Goal: Task Accomplishment & Management: Use online tool/utility

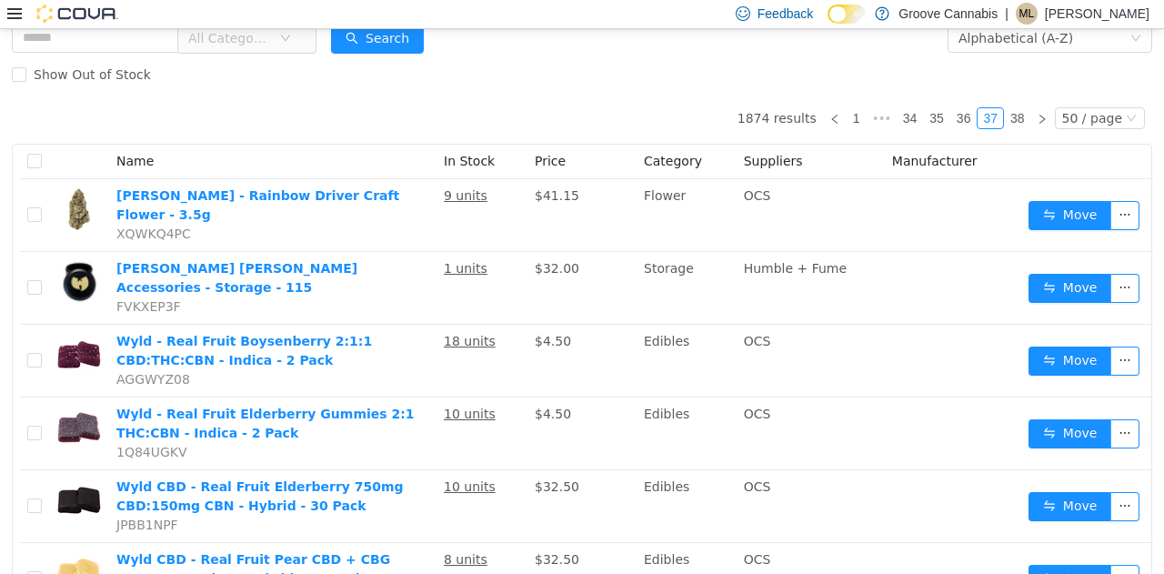
scroll to position [74, 0]
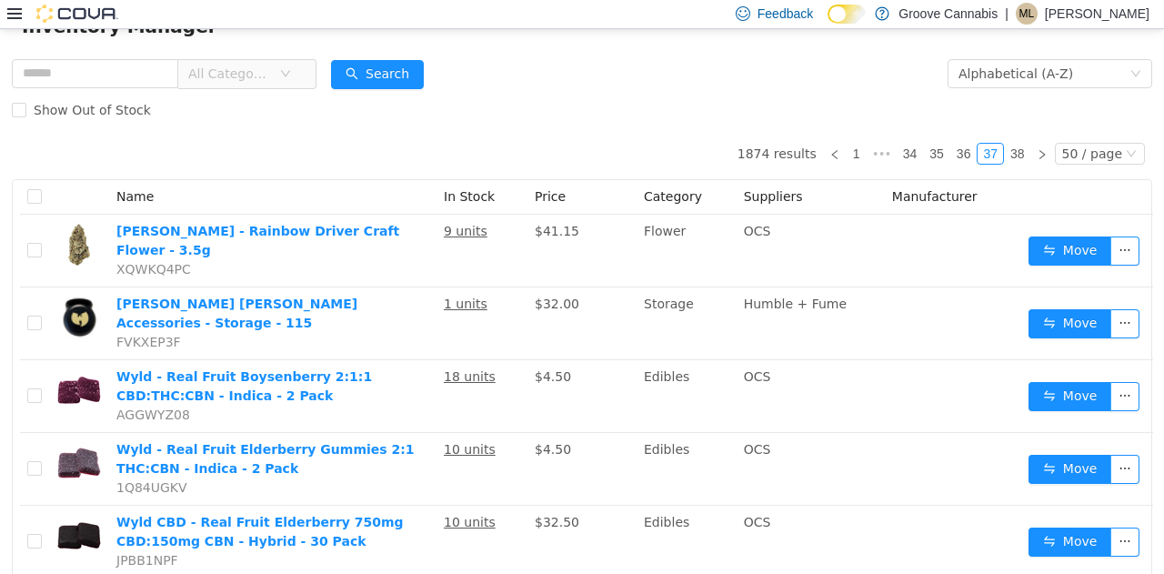
click at [16, 15] on icon at bounding box center [14, 13] width 15 height 15
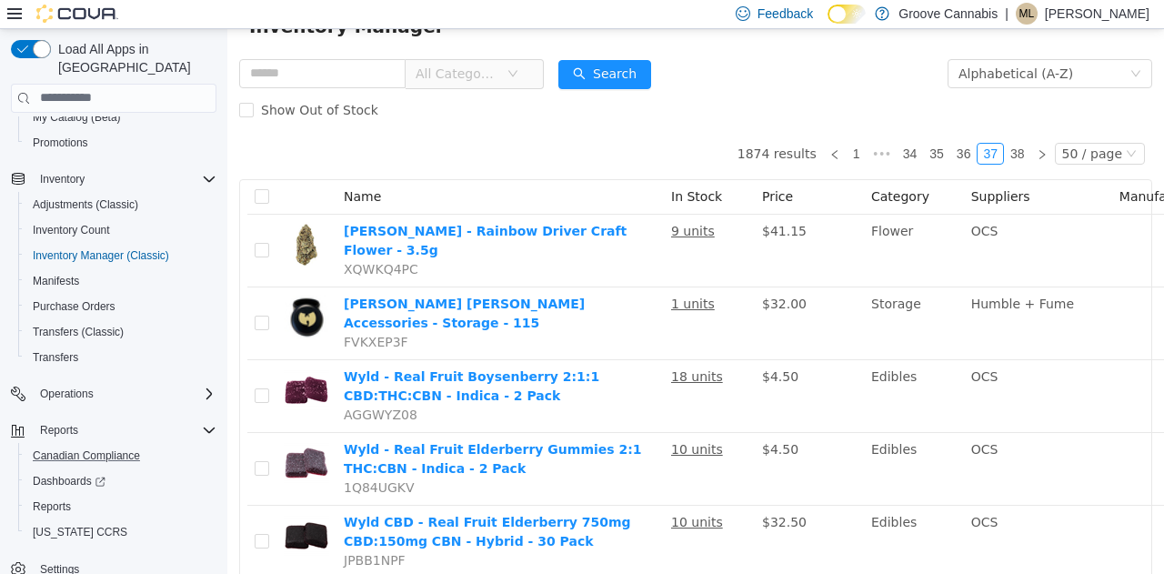
scroll to position [207, 0]
click at [46, 498] on span "Reports" at bounding box center [52, 505] width 38 height 15
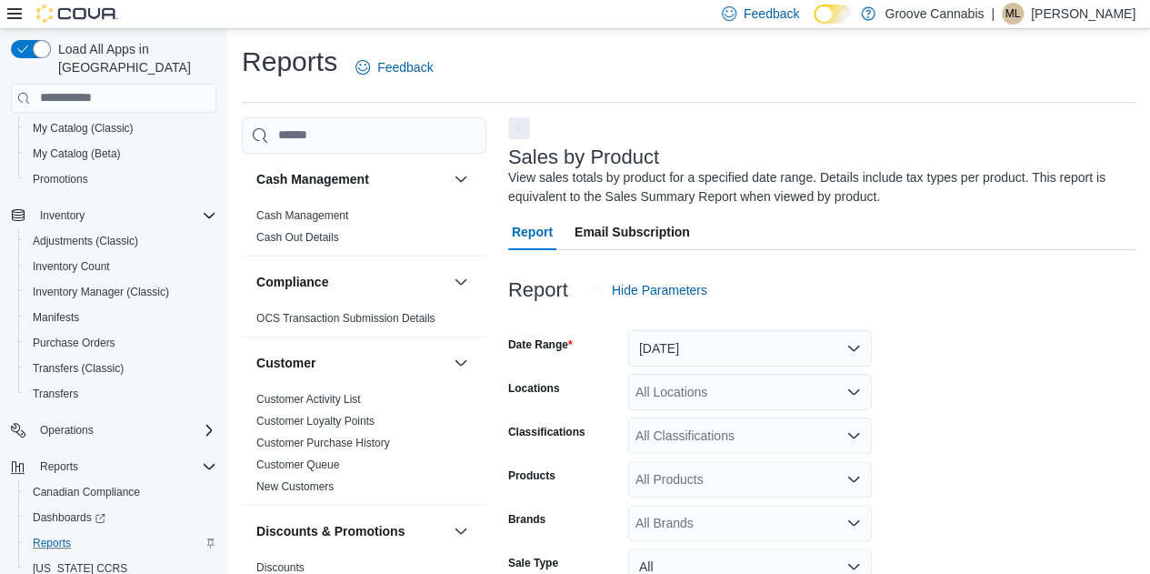
scroll to position [61, 0]
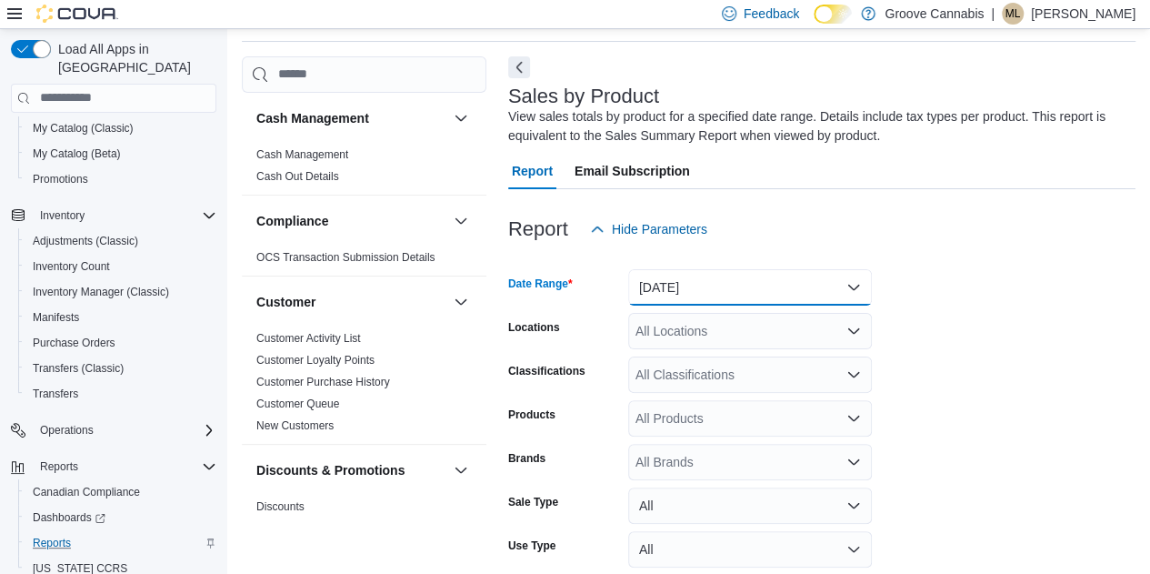
click at [579, 286] on button "[DATE]" at bounding box center [750, 287] width 244 height 36
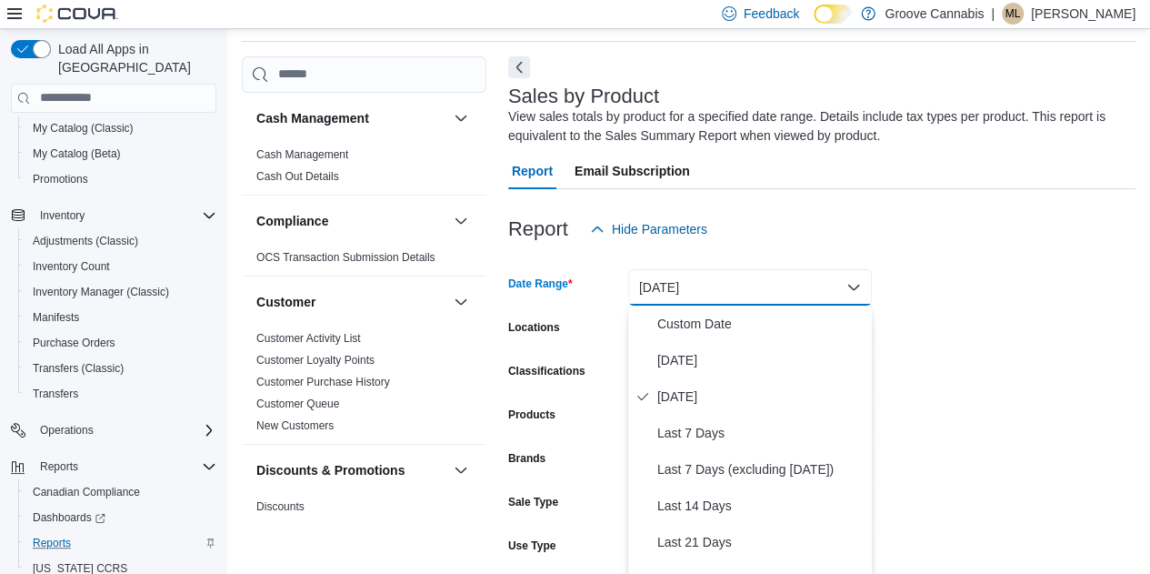
scroll to position [65, 0]
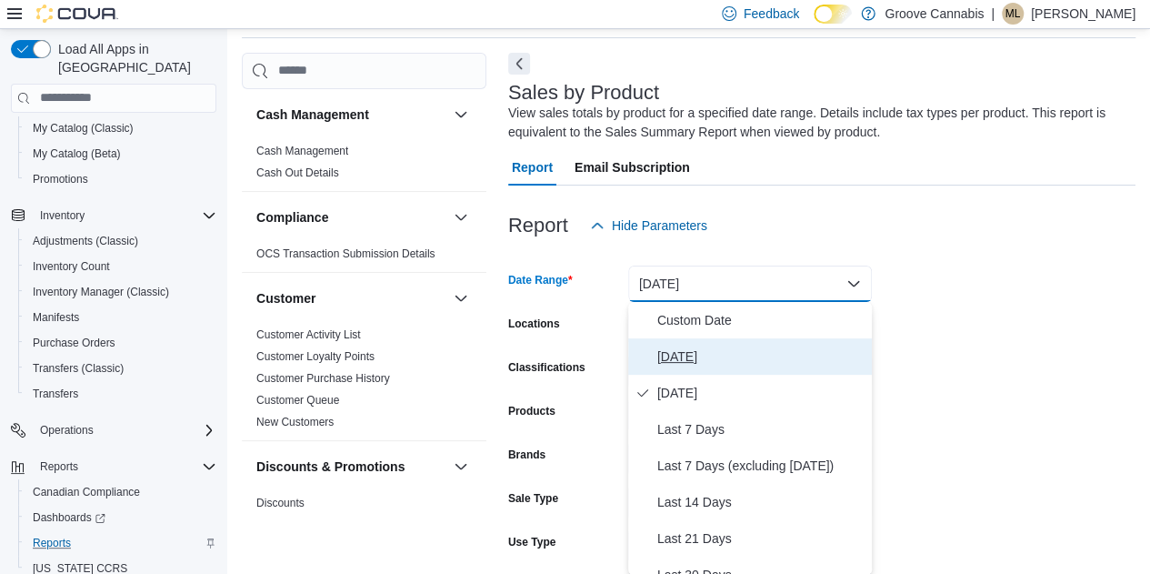
click at [579, 361] on span "[DATE]" at bounding box center [760, 356] width 207 height 22
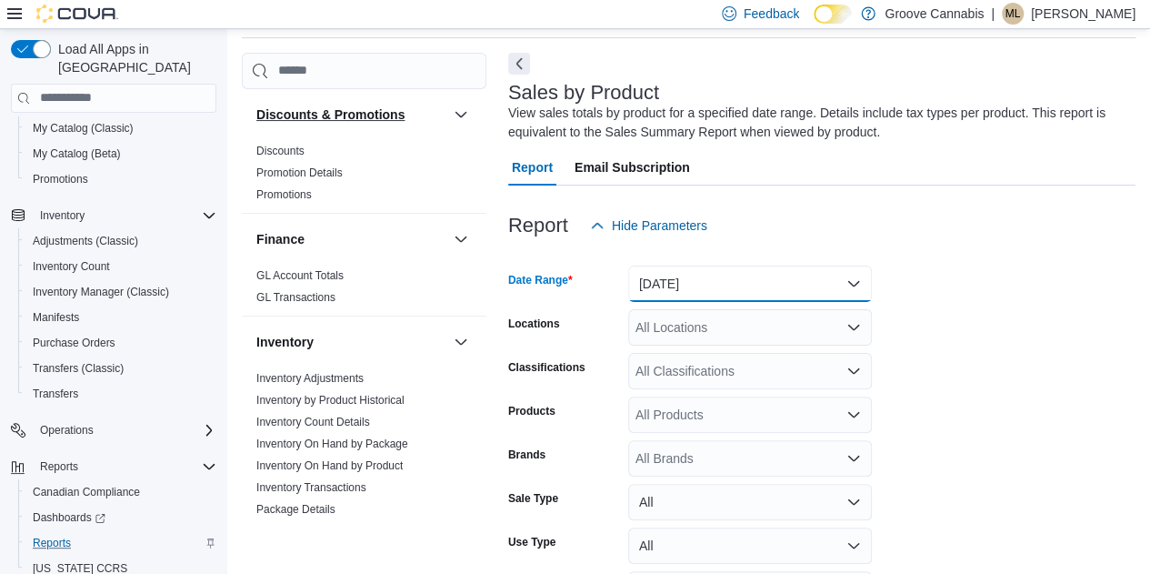
scroll to position [358, 0]
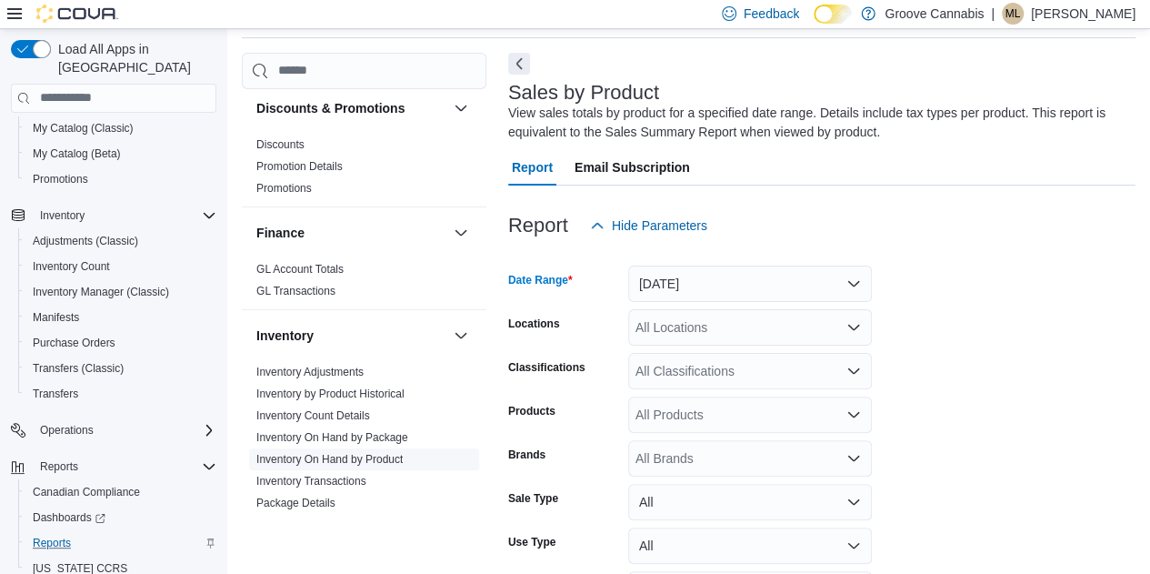
click at [320, 453] on link "Inventory On Hand by Product" at bounding box center [329, 459] width 146 height 13
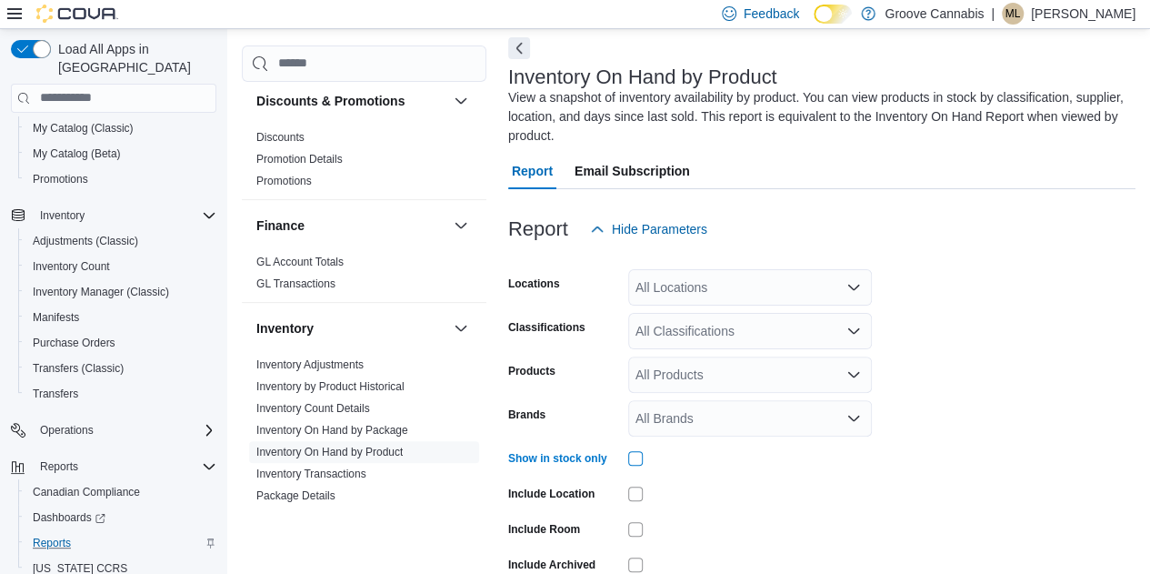
scroll to position [171, 0]
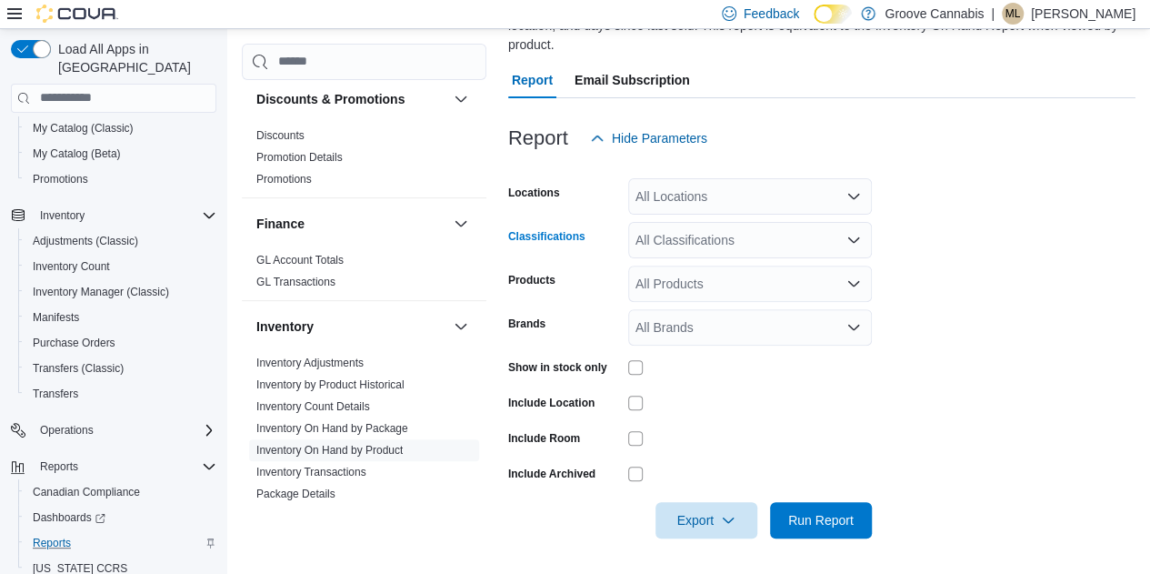
click at [579, 245] on icon "Open list of options" at bounding box center [853, 240] width 15 height 15
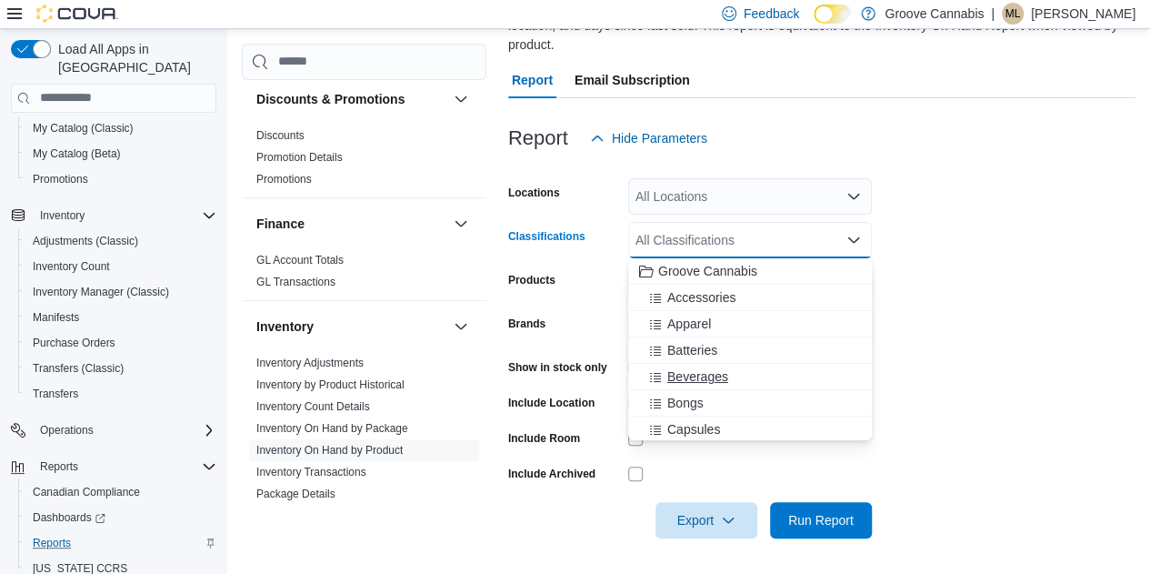
click at [579, 381] on span "Beverages" at bounding box center [697, 376] width 61 height 18
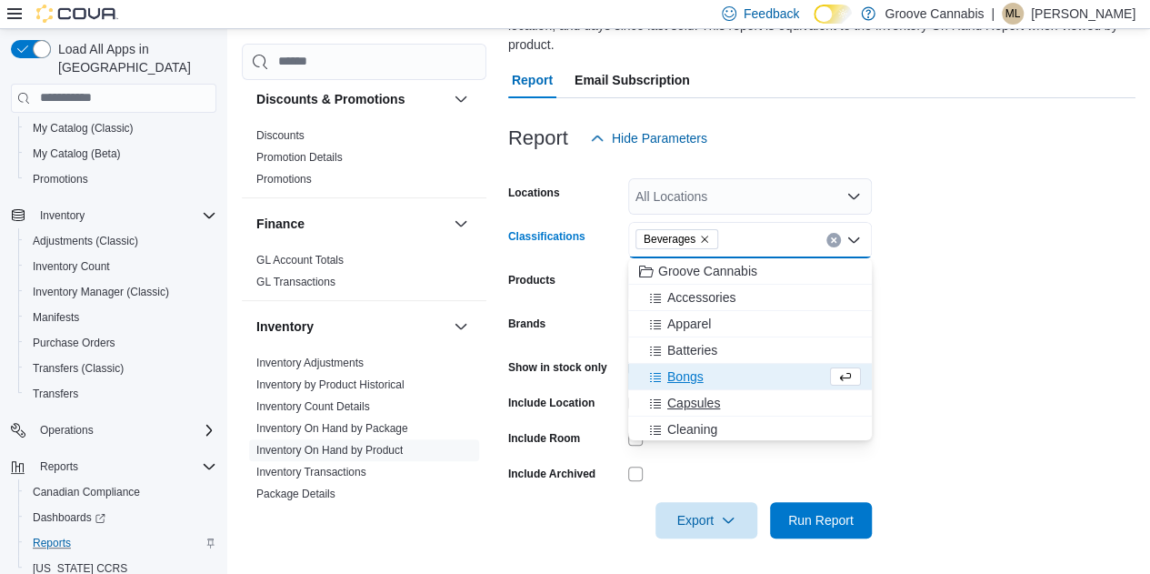
click at [579, 405] on span "Capsules" at bounding box center [693, 403] width 53 height 18
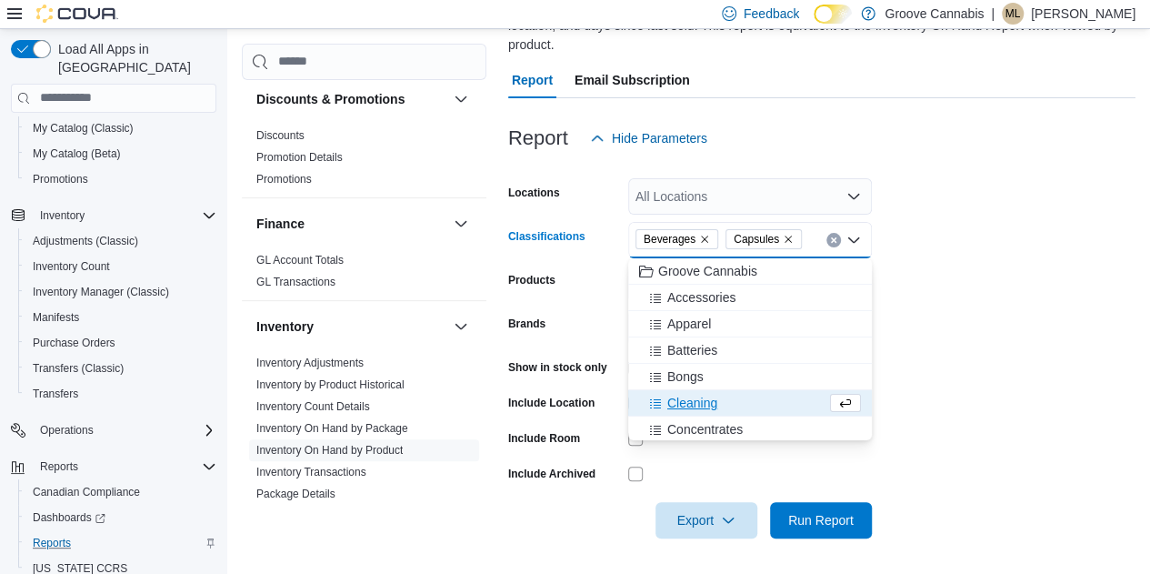
scroll to position [43, 0]
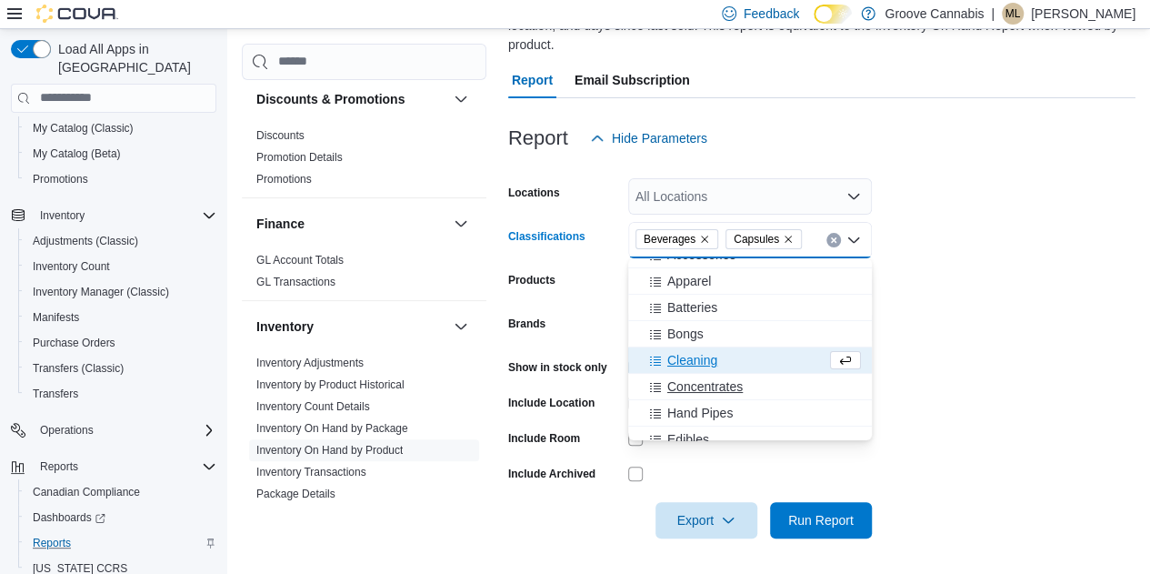
click at [579, 386] on span "Concentrates" at bounding box center [704, 386] width 75 height 18
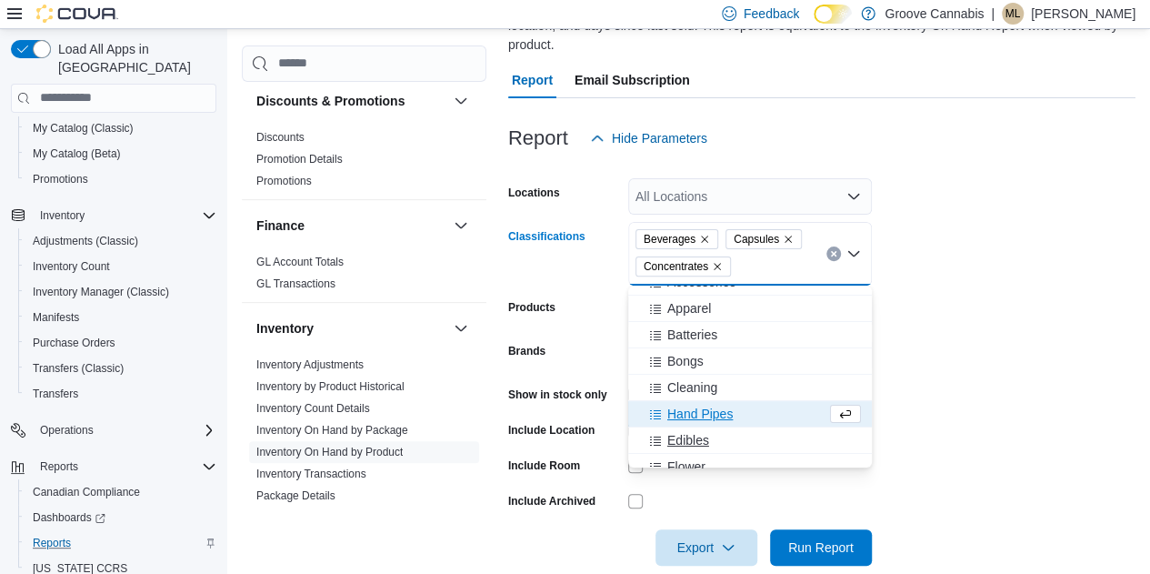
click at [579, 433] on span "Edibles" at bounding box center [688, 440] width 42 height 18
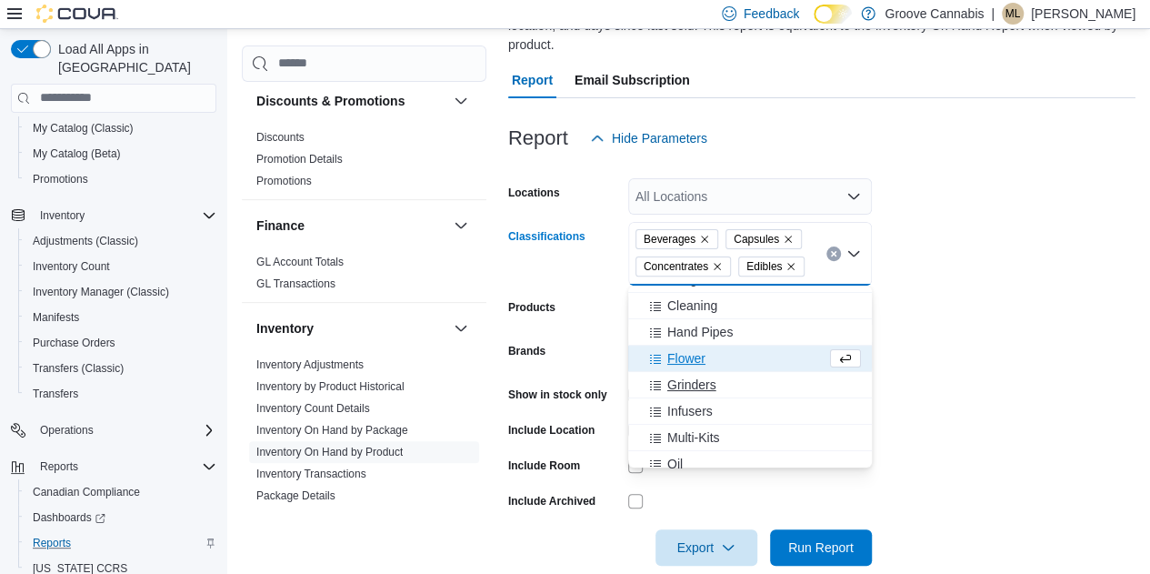
scroll to position [125, 0]
click at [579, 357] on span "Flower" at bounding box center [686, 357] width 38 height 18
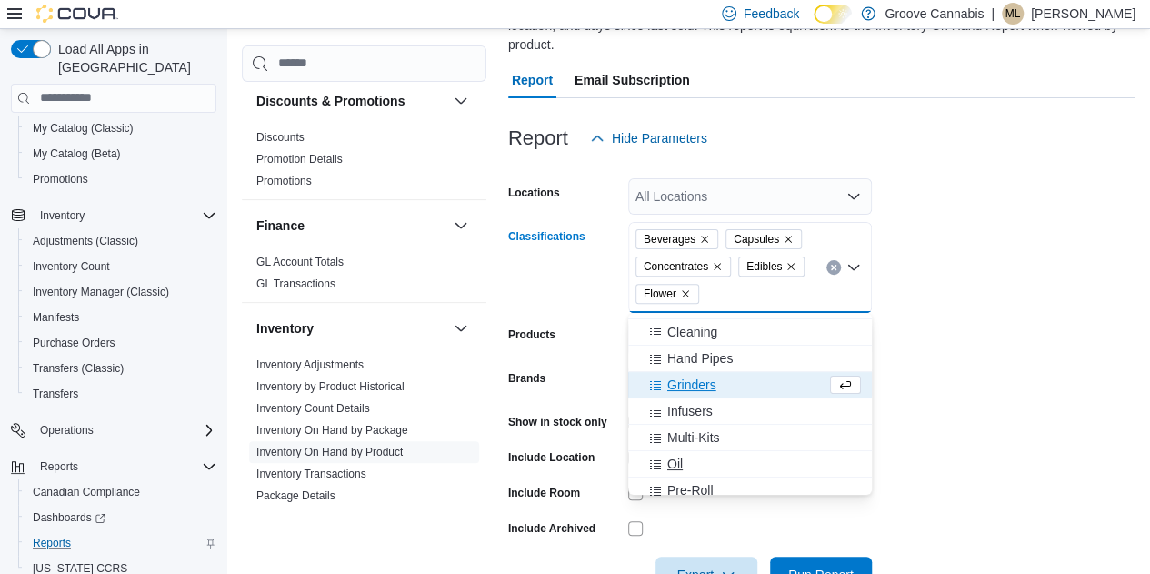
click at [579, 461] on span "Oil" at bounding box center [674, 464] width 15 height 18
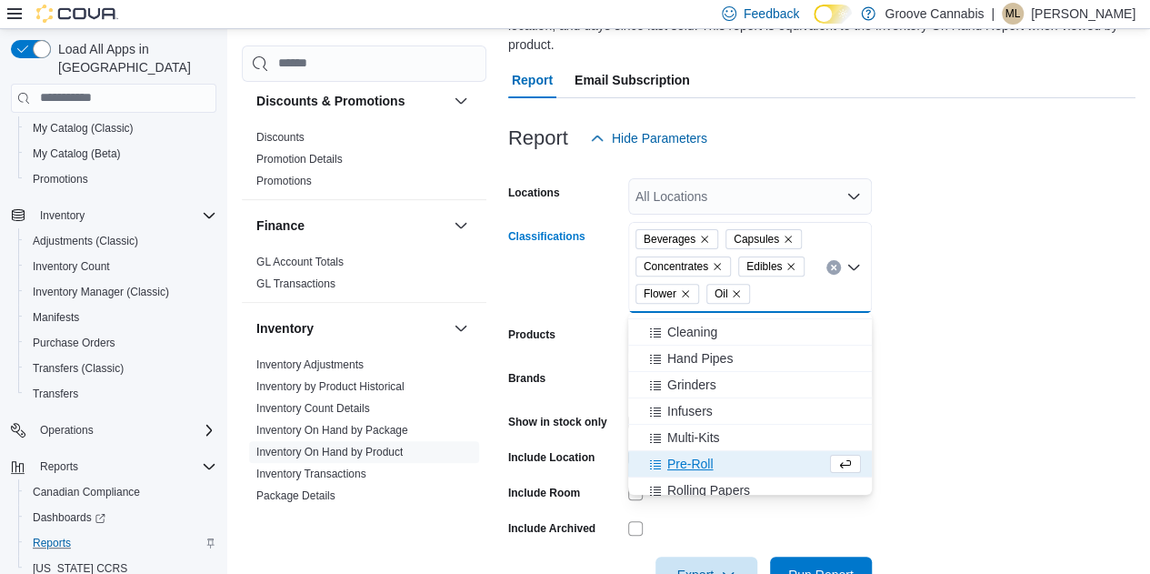
click at [579, 461] on span "Pre-Roll" at bounding box center [690, 464] width 46 height 18
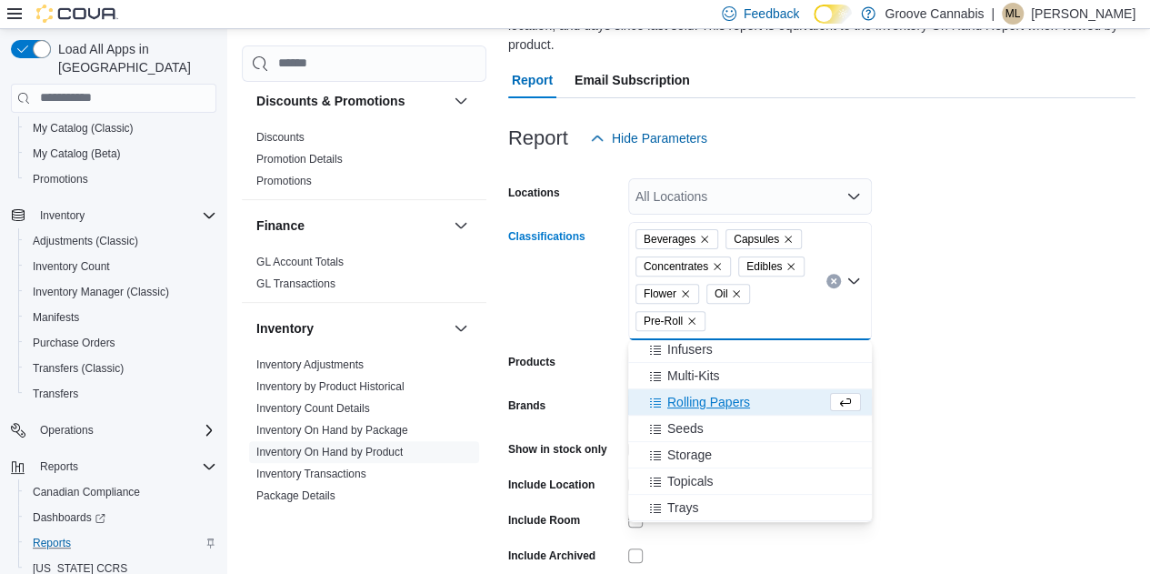
scroll to position [215, 0]
click at [579, 424] on span "Seeds" at bounding box center [685, 427] width 36 height 18
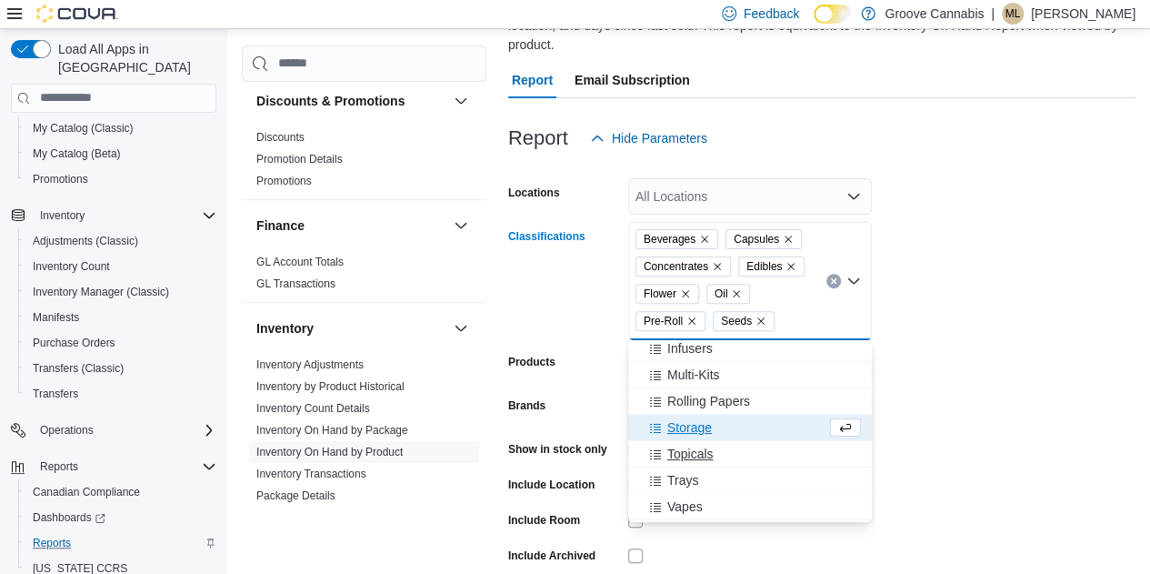
click at [579, 448] on span "Topicals" at bounding box center [690, 454] width 46 height 18
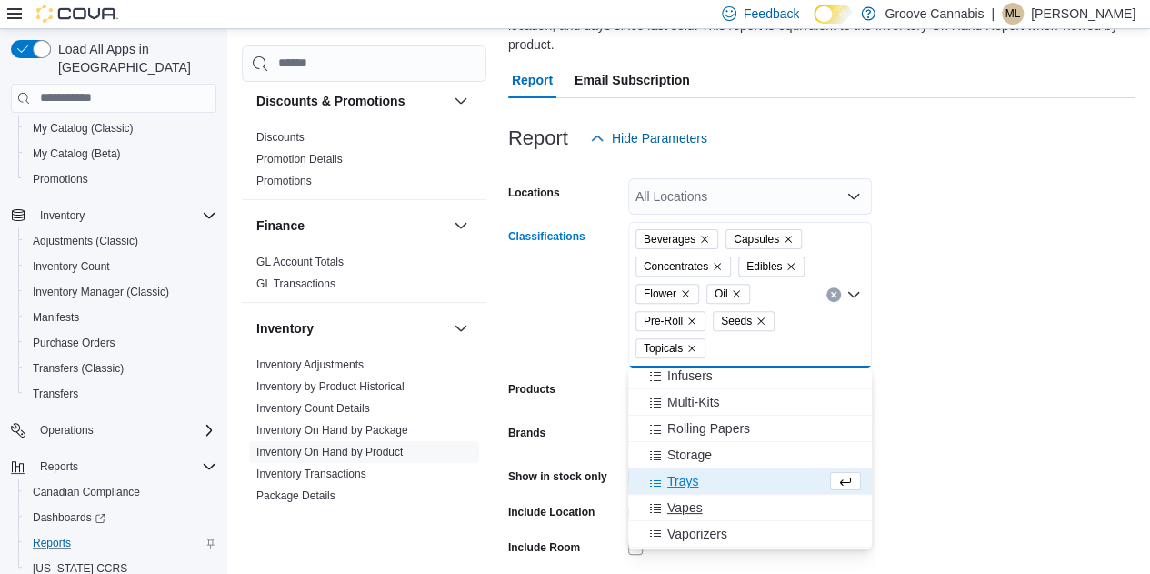
click at [579, 501] on span "Vapes" at bounding box center [684, 507] width 35 height 18
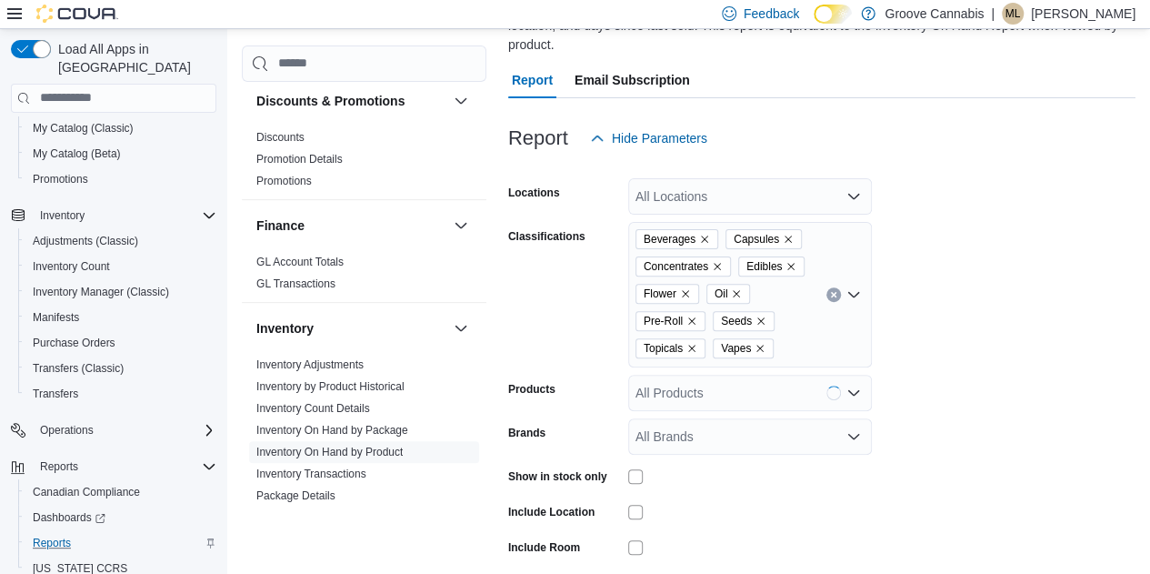
click at [579, 401] on form "Locations All Locations Classifications Beverages Capsules Concentrates Edibles…" at bounding box center [821, 401] width 627 height 491
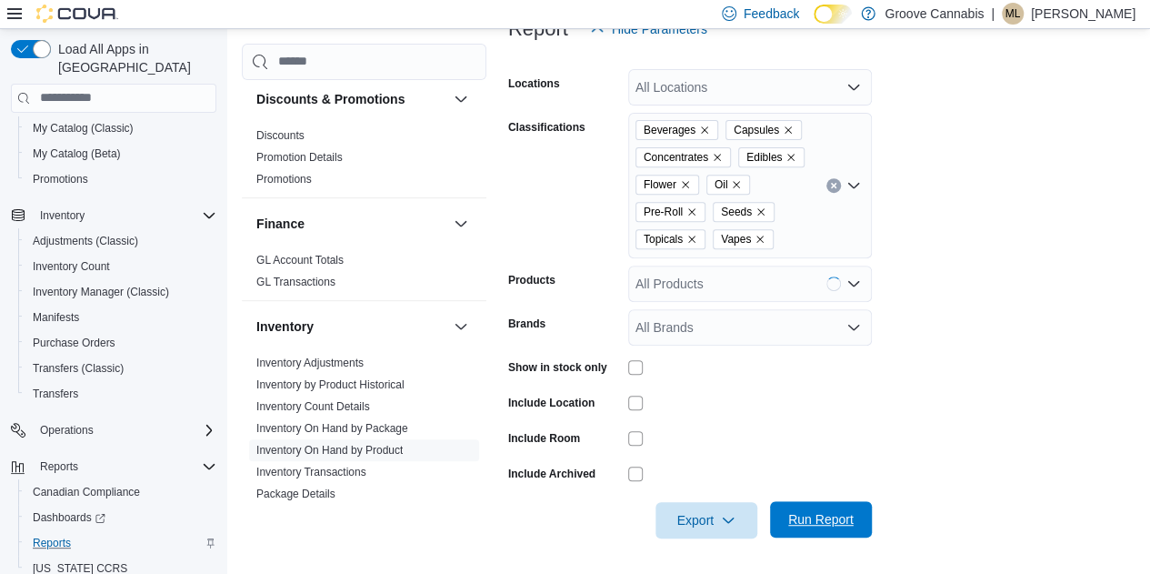
click at [579, 516] on span "Run Report" at bounding box center [820, 519] width 65 height 18
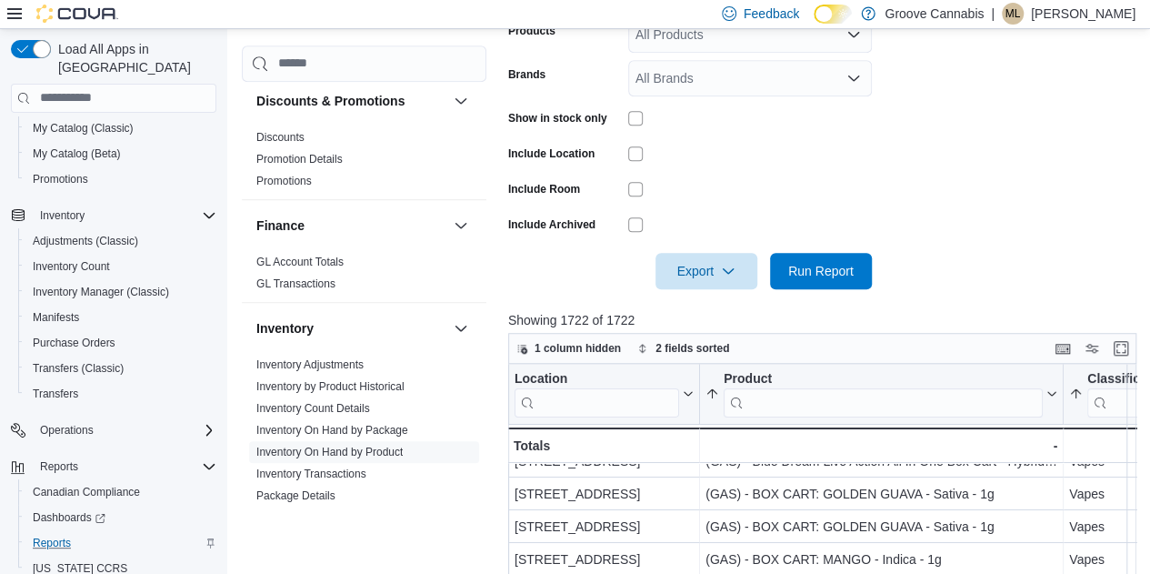
scroll to position [761, 0]
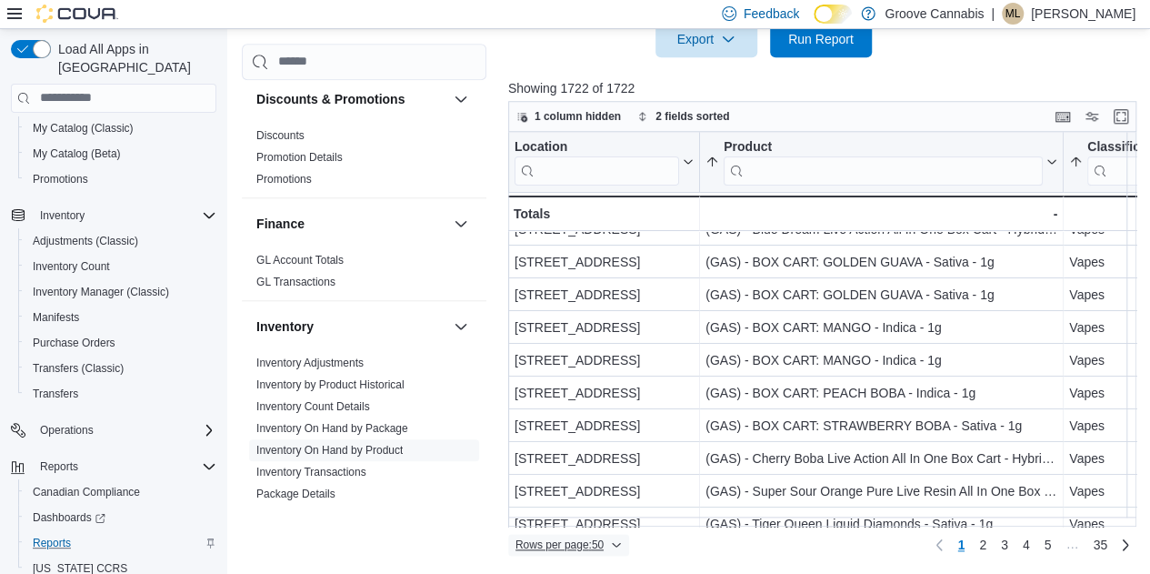
click at [579, 542] on icon "button" at bounding box center [616, 544] width 11 height 11
click at [579, 505] on span "100 rows" at bounding box center [592, 509] width 58 height 15
click at [579, 73] on div at bounding box center [825, 68] width 635 height 22
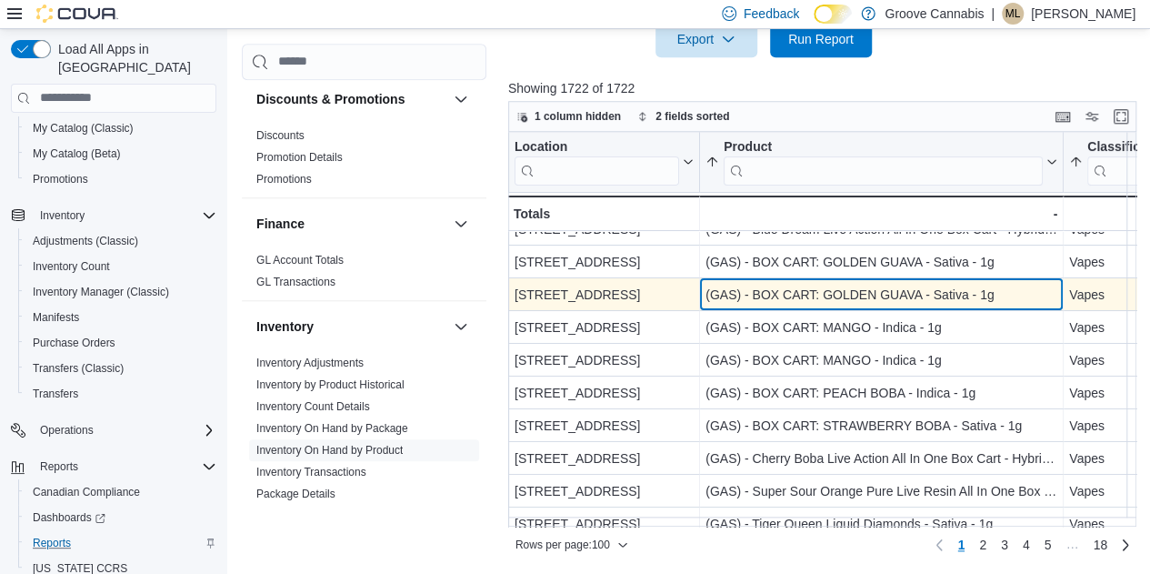
click at [579, 295] on div "(GAS) - BOX CART: GOLDEN GUAVA - Sativa - 1g" at bounding box center [881, 295] width 352 height 22
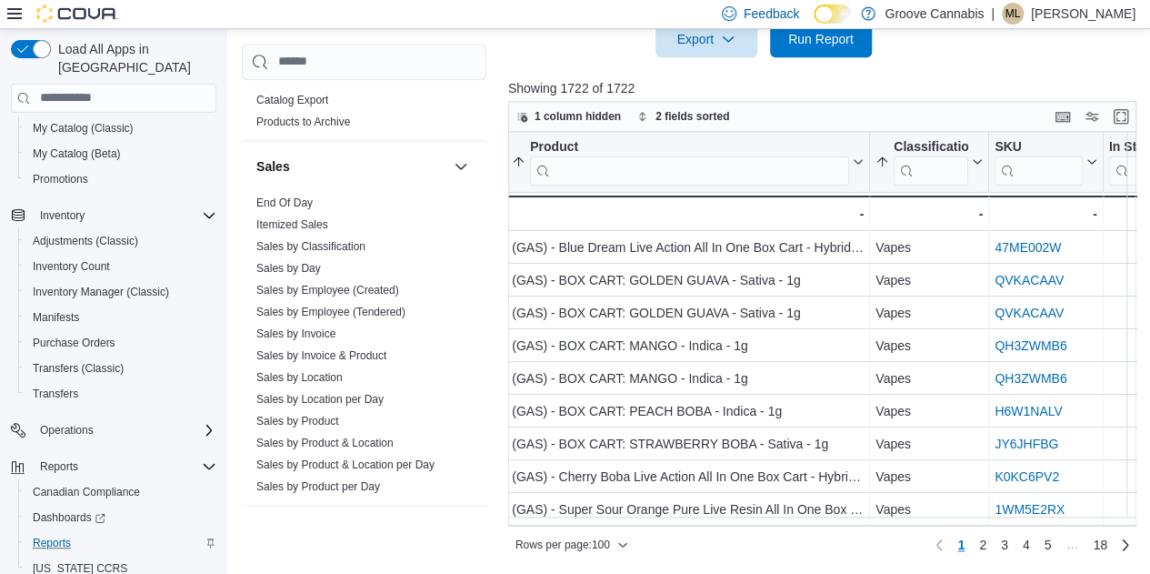
scroll to position [1207, 0]
click at [296, 415] on link "Sales by Product" at bounding box center [297, 419] width 83 height 13
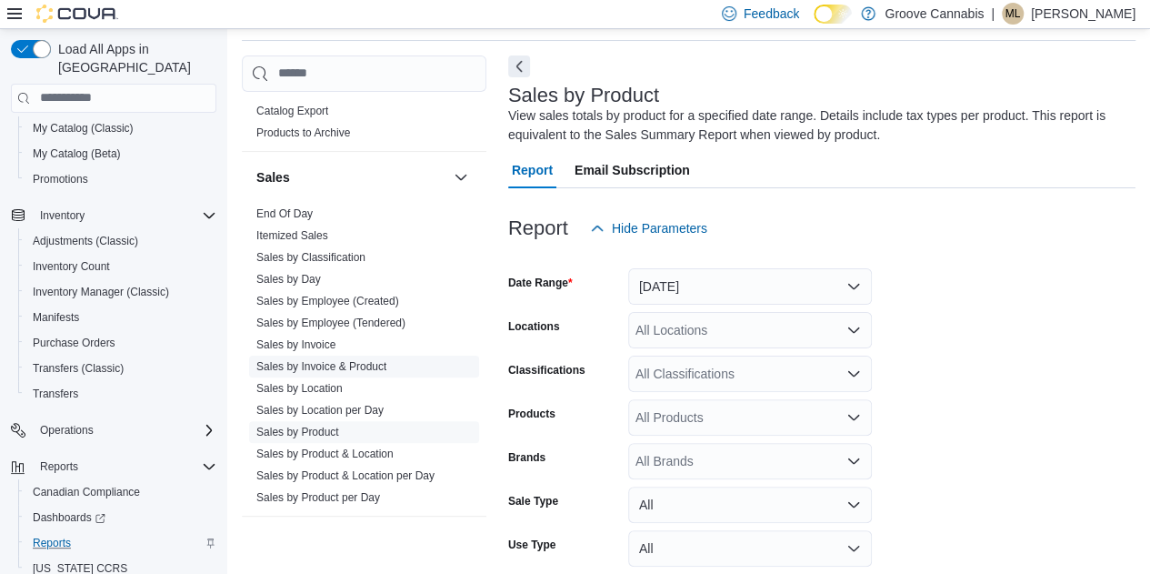
scroll to position [61, 0]
click at [579, 290] on button "[DATE]" at bounding box center [750, 287] width 244 height 36
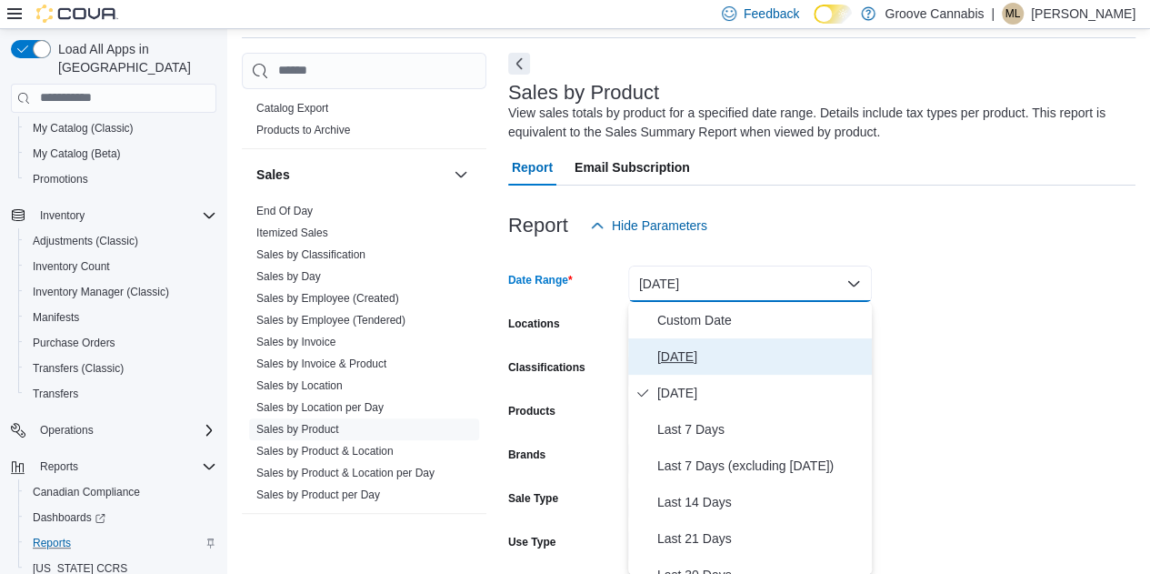
click at [579, 357] on span "[DATE]" at bounding box center [760, 356] width 207 height 22
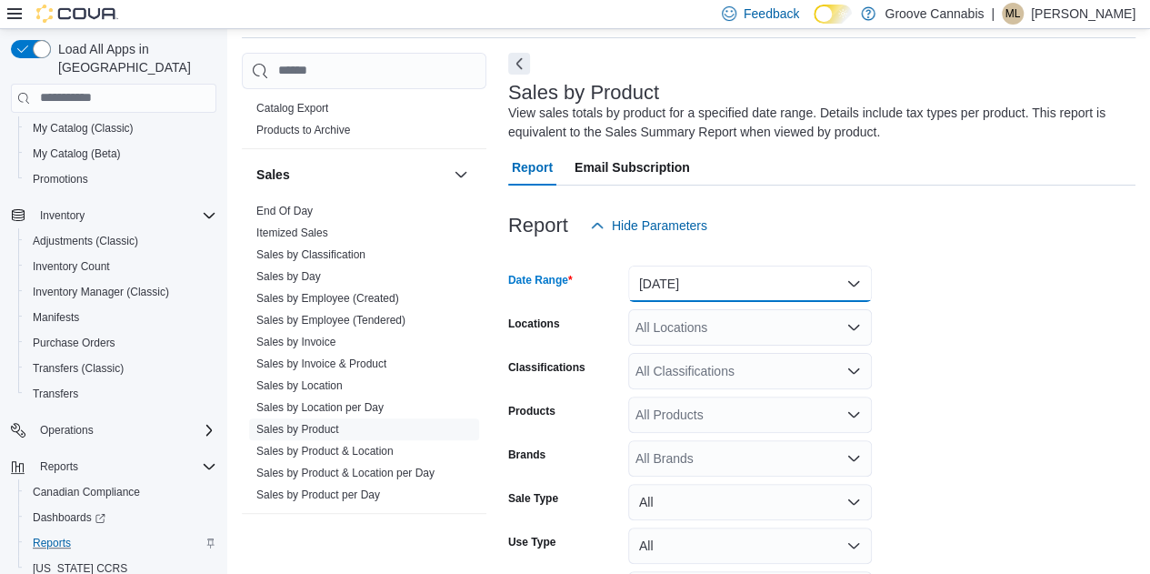
scroll to position [185, 0]
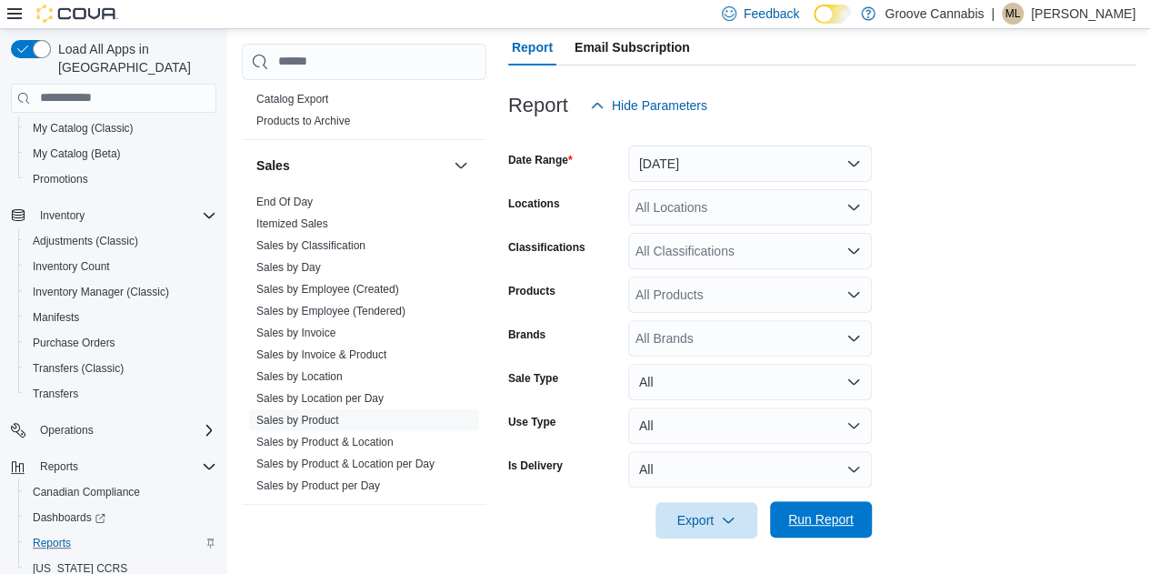
click at [579, 516] on span "Run Report" at bounding box center [820, 519] width 65 height 18
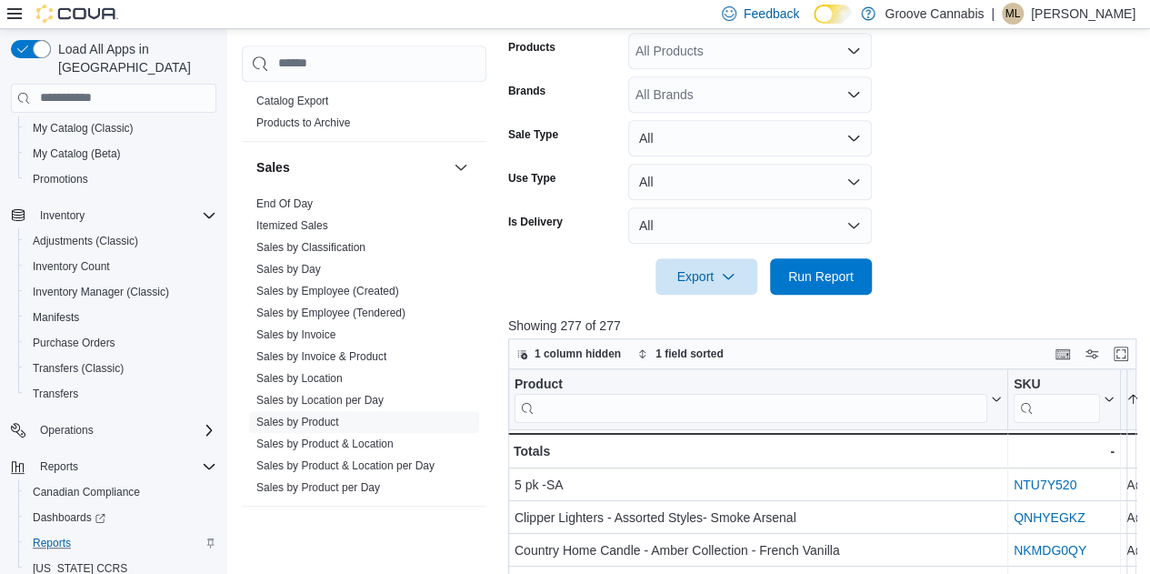
scroll to position [429, 0]
click at [579, 352] on button "Enter fullscreen" at bounding box center [1121, 352] width 22 height 22
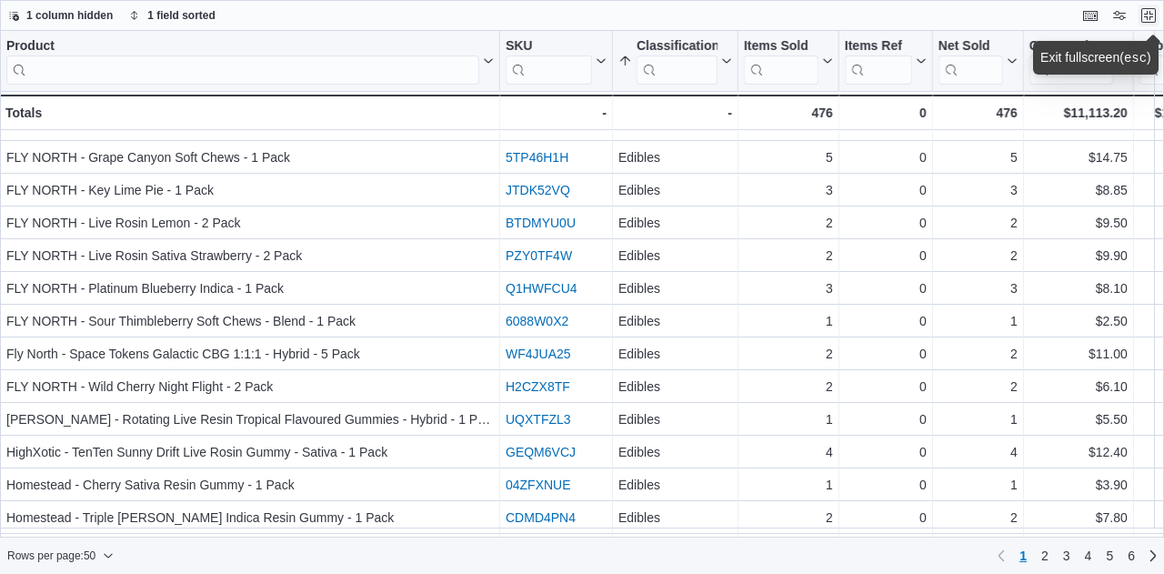
scroll to position [1237, 0]
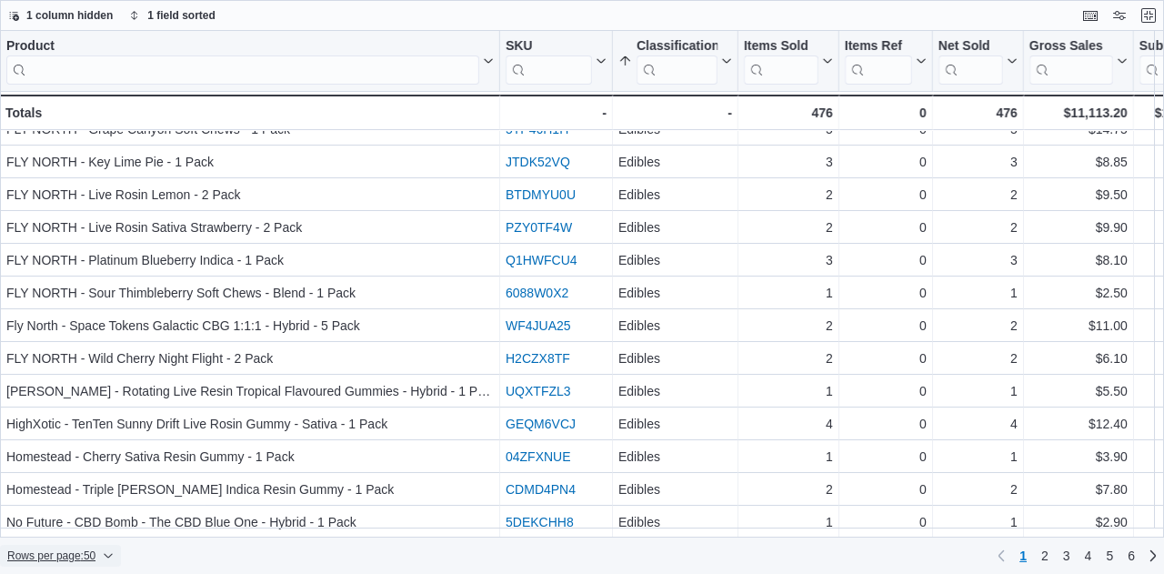
click at [86, 554] on span "Rows per page : 50" at bounding box center [51, 555] width 88 height 15
click at [74, 528] on button "100 rows" at bounding box center [74, 519] width 102 height 36
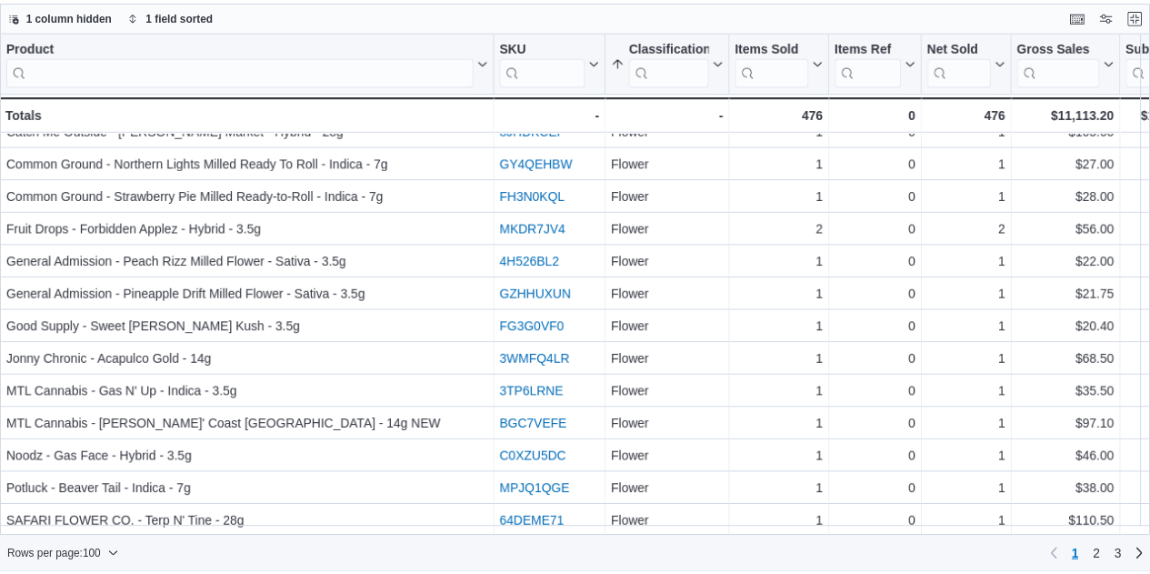
scroll to position [2866, 0]
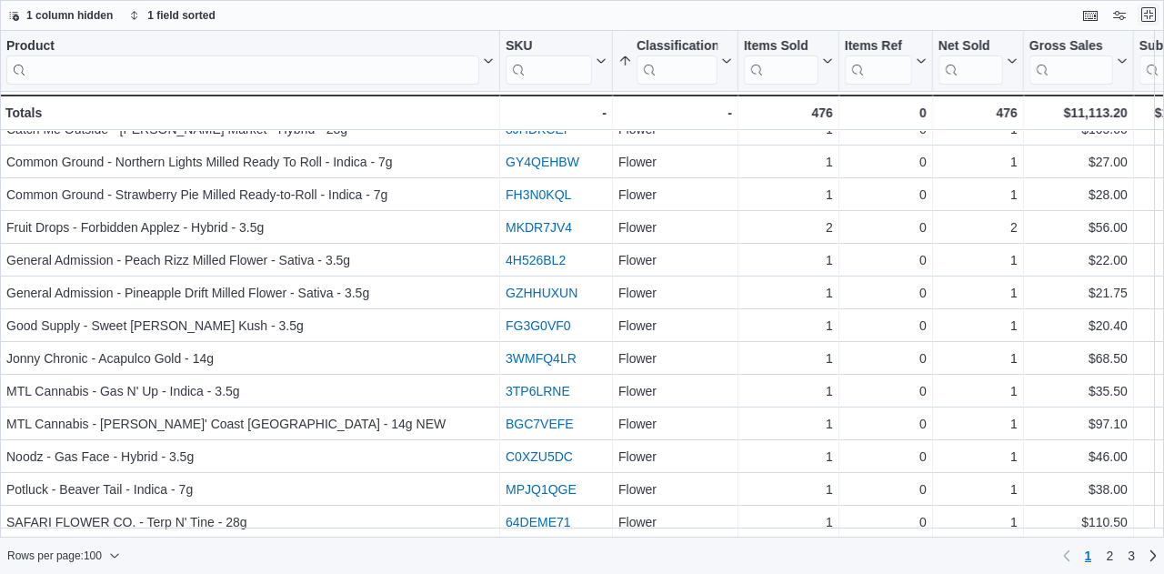
click at [579, 5] on button "Exit fullscreen" at bounding box center [1148, 15] width 22 height 22
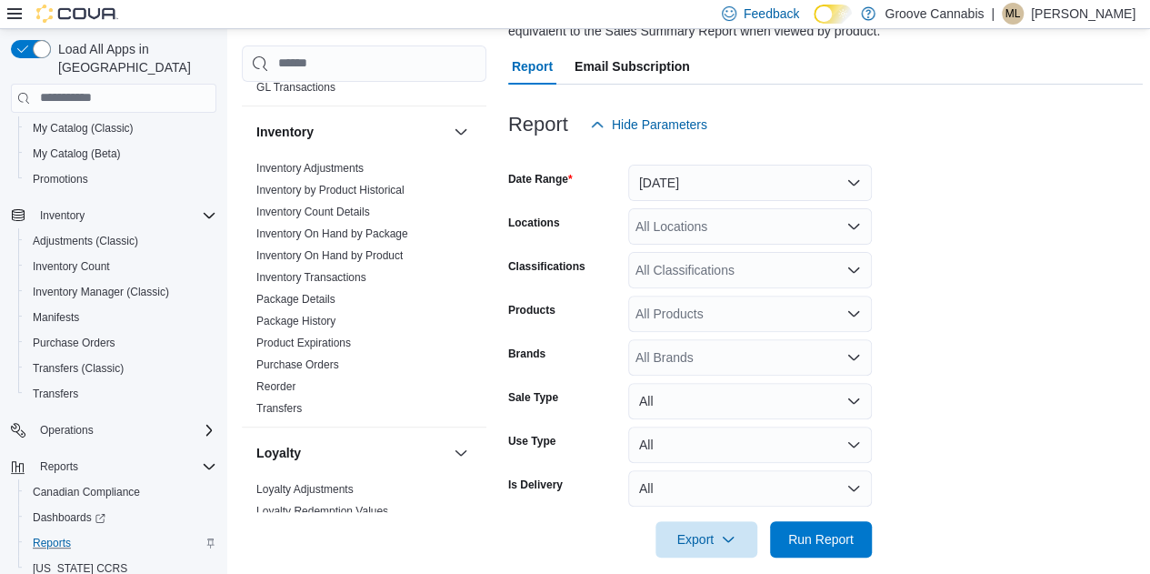
scroll to position [542, 0]
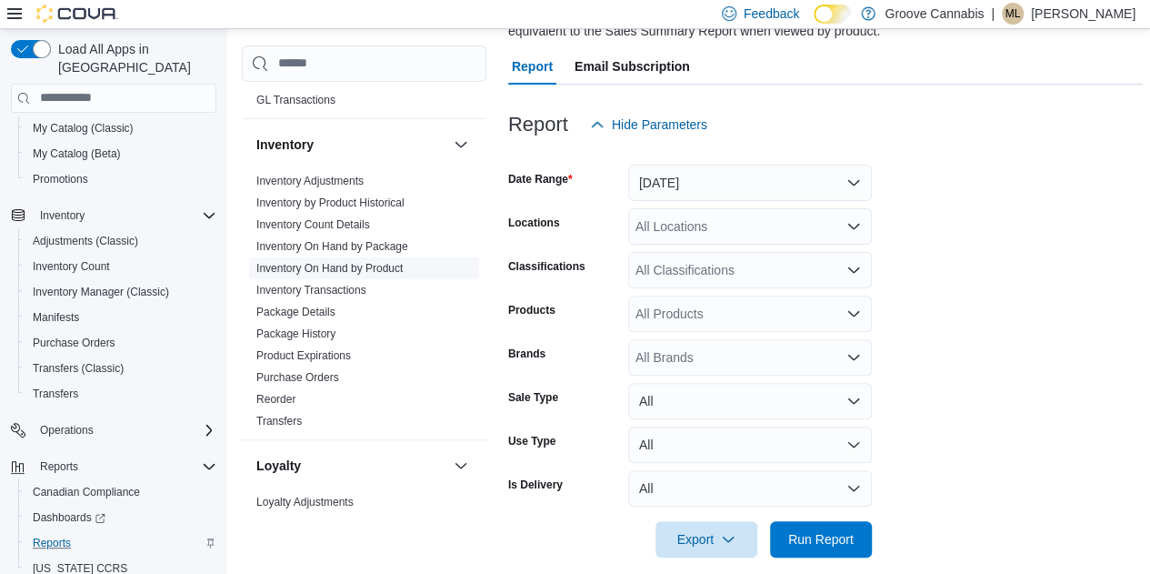
click at [313, 267] on link "Inventory On Hand by Product" at bounding box center [329, 268] width 146 height 13
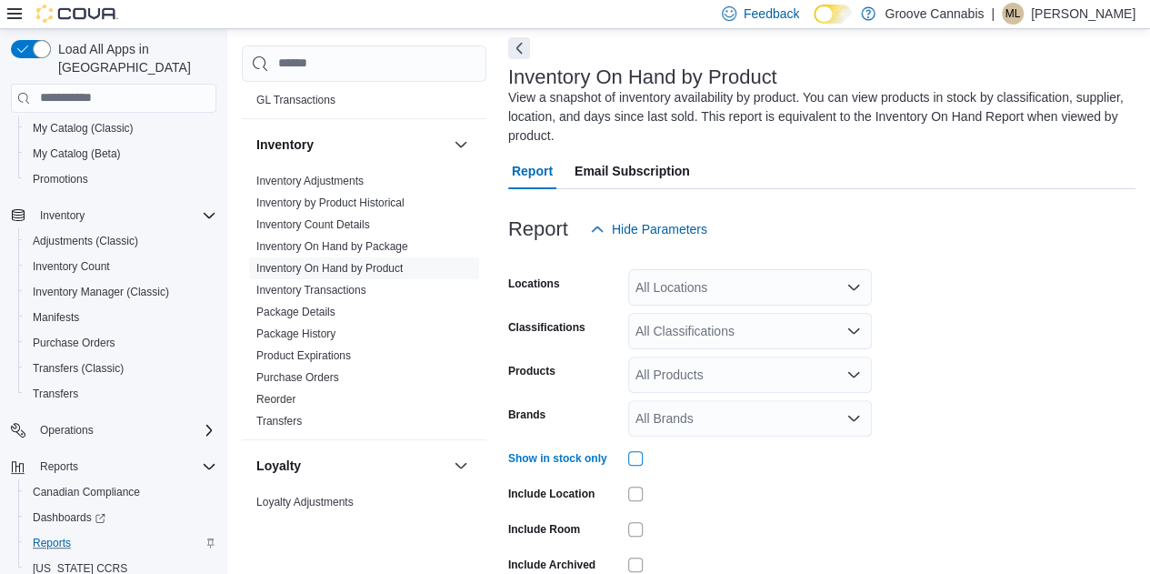
scroll to position [171, 0]
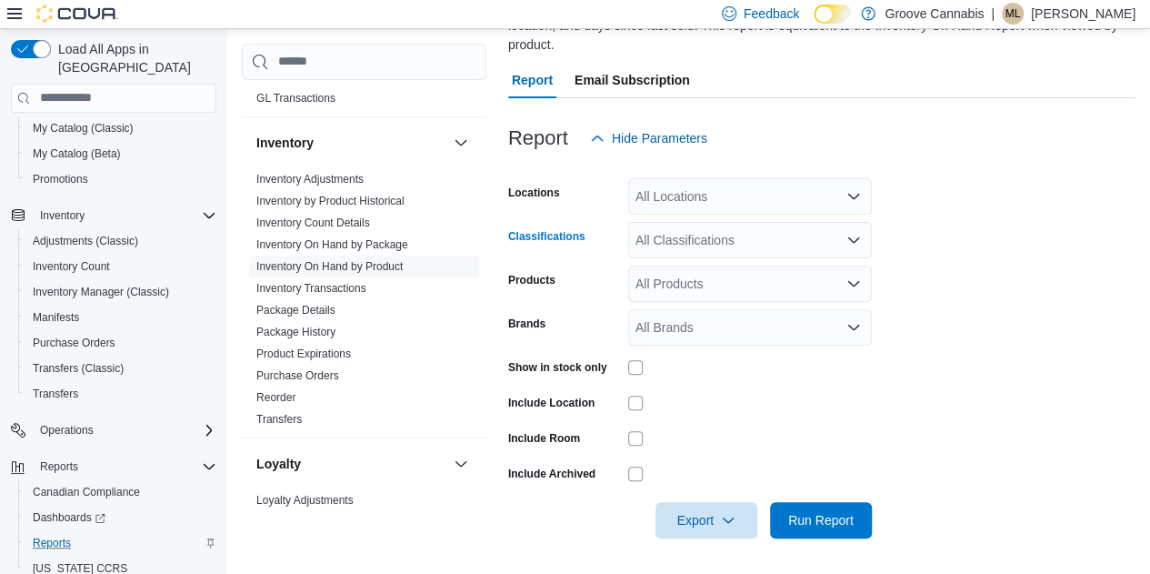
click at [579, 243] on icon "Open list of options" at bounding box center [853, 240] width 15 height 15
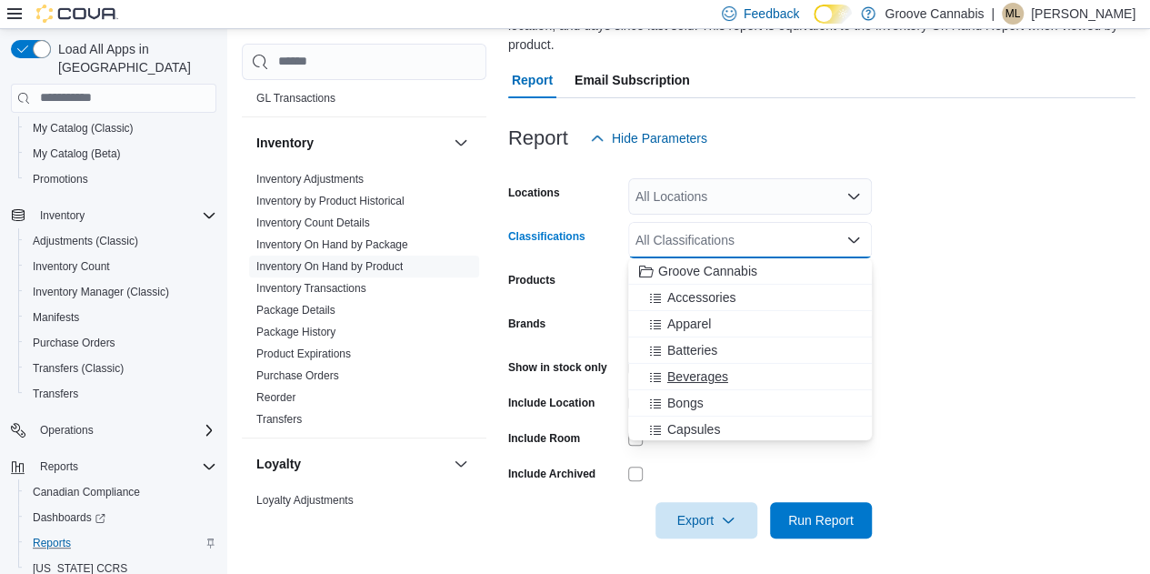
click at [579, 376] on span "Beverages" at bounding box center [697, 376] width 61 height 18
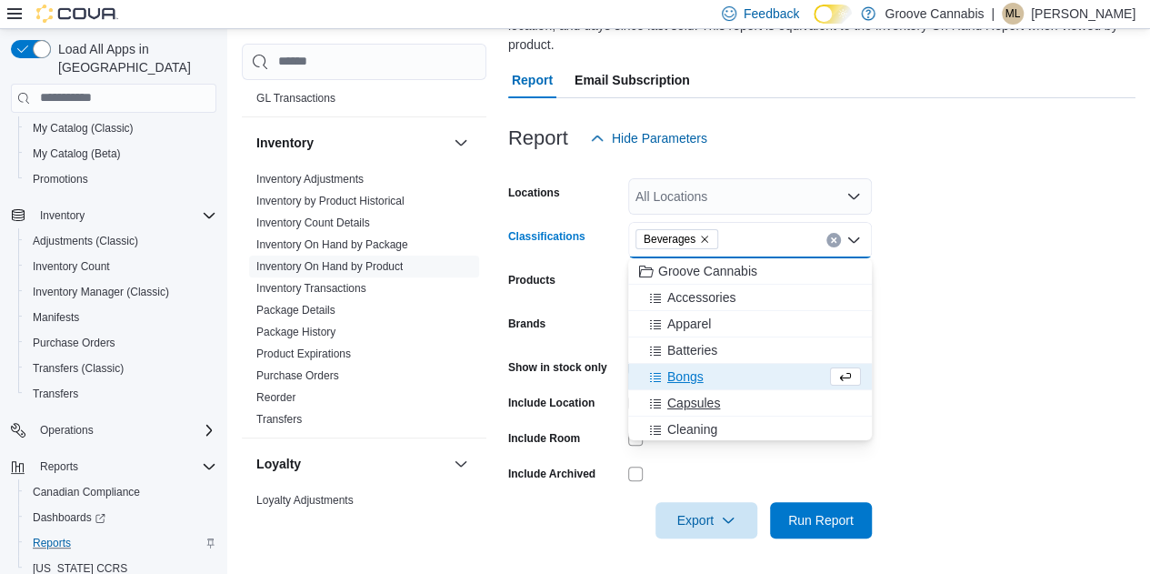
click at [579, 404] on span "Capsules" at bounding box center [693, 403] width 53 height 18
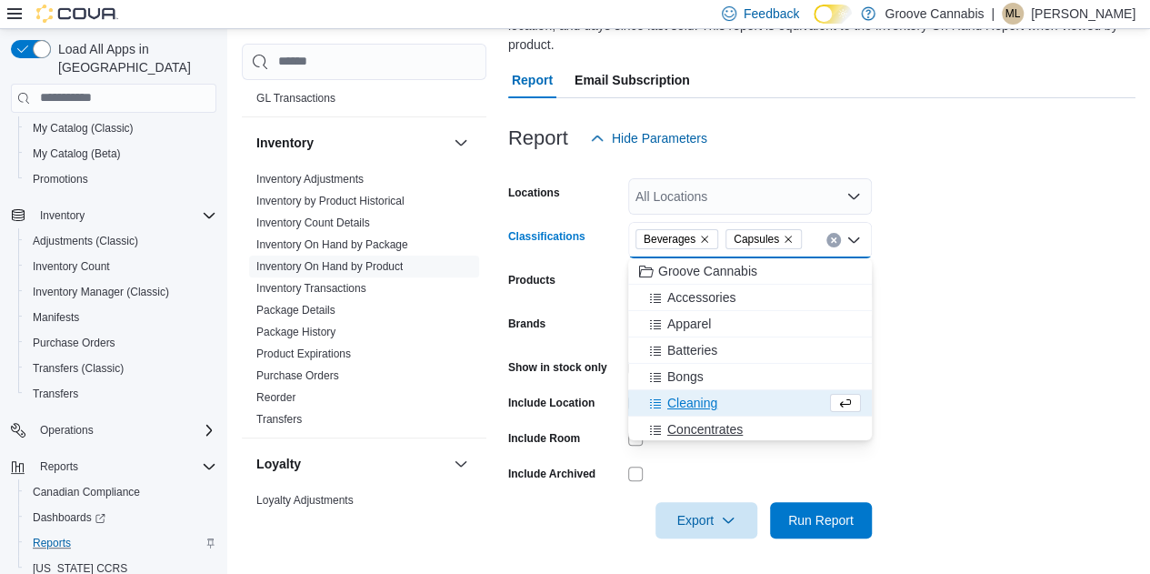
click at [579, 423] on span "Concentrates" at bounding box center [704, 429] width 75 height 18
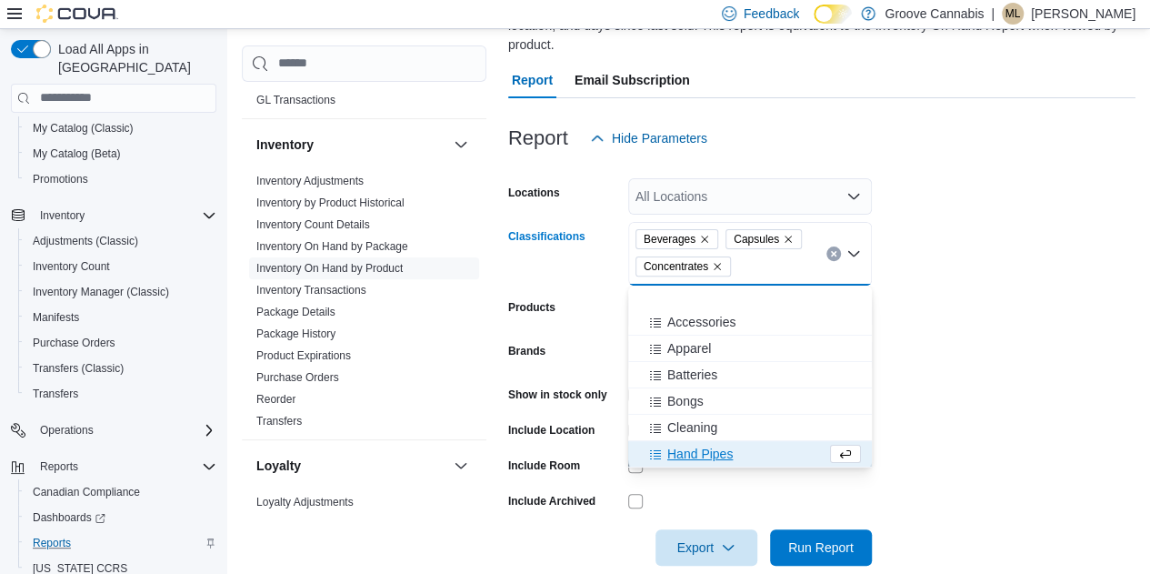
scroll to position [87, 0]
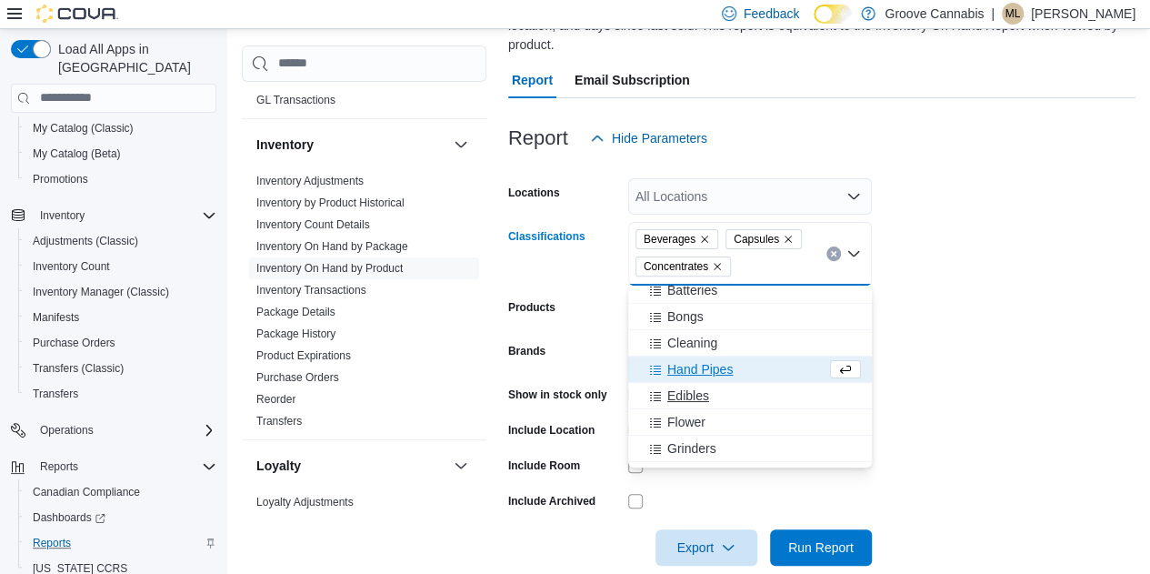
click at [579, 397] on span "Edibles" at bounding box center [688, 395] width 42 height 18
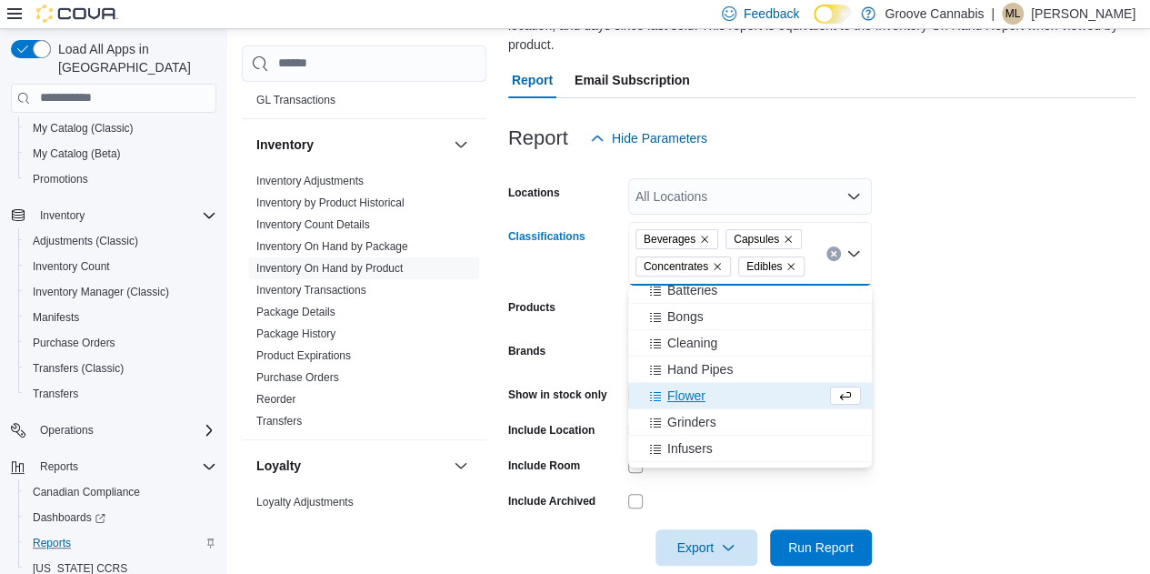
click at [579, 397] on span "Flower" at bounding box center [686, 395] width 38 height 18
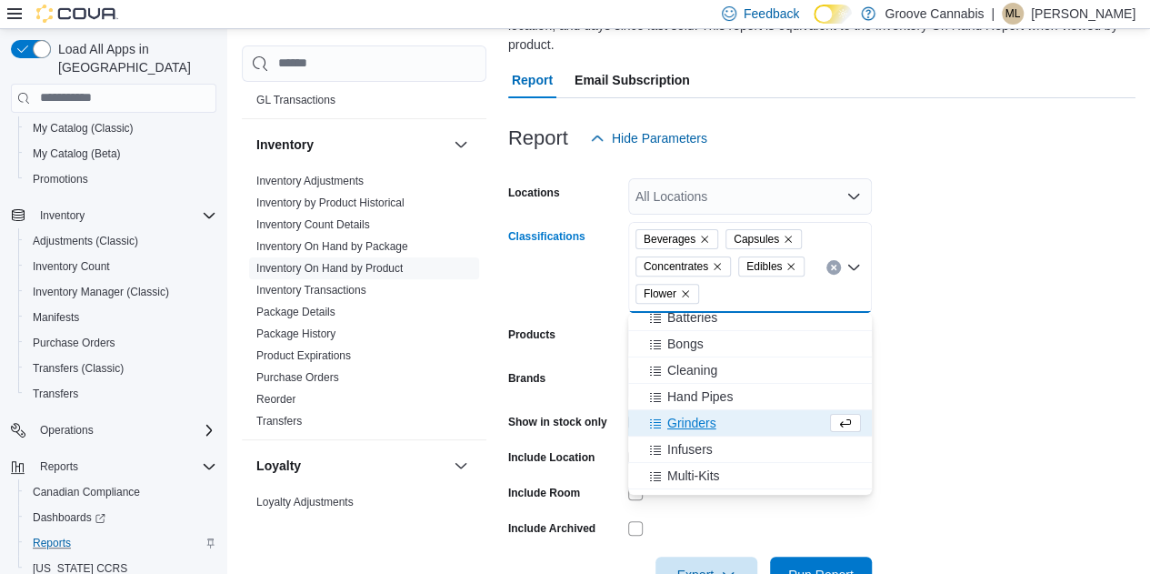
scroll to position [135, 0]
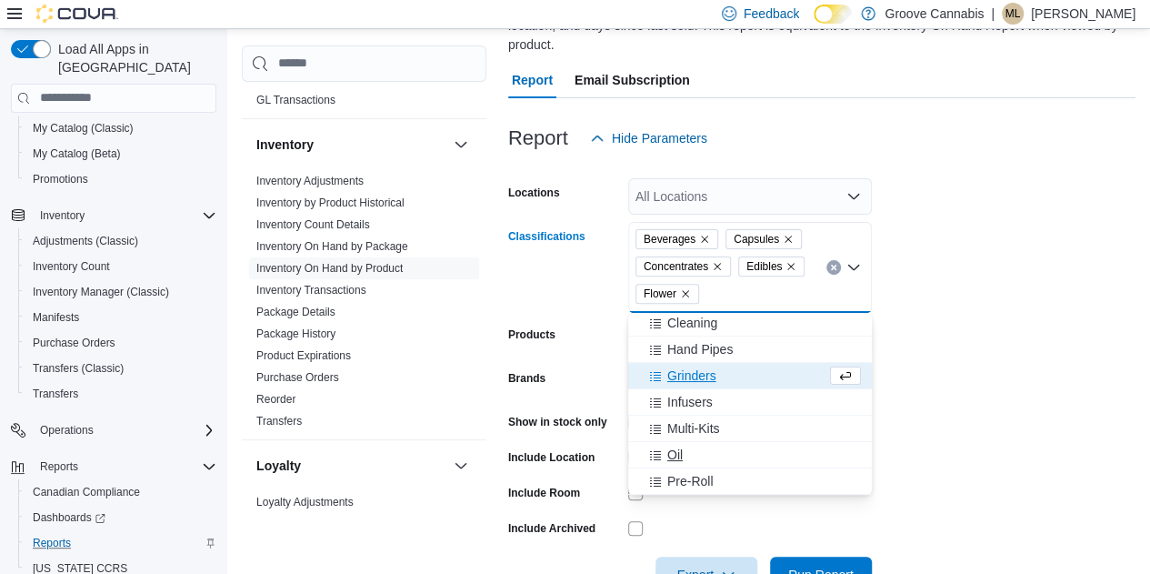
click at [579, 446] on span "Oil" at bounding box center [674, 454] width 15 height 18
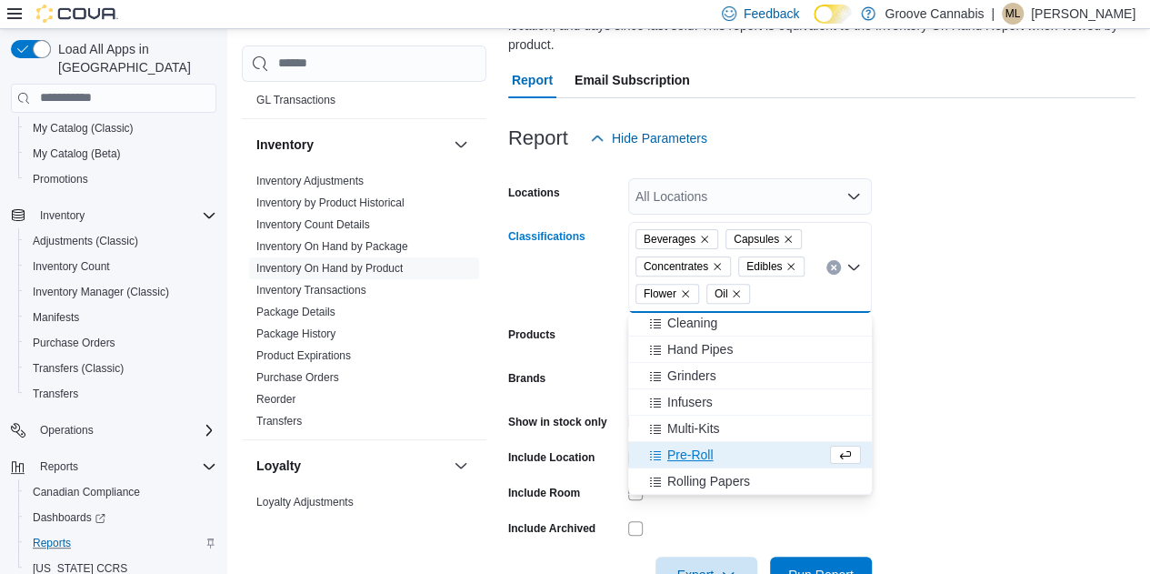
click at [579, 446] on span "Pre-Roll" at bounding box center [690, 454] width 46 height 18
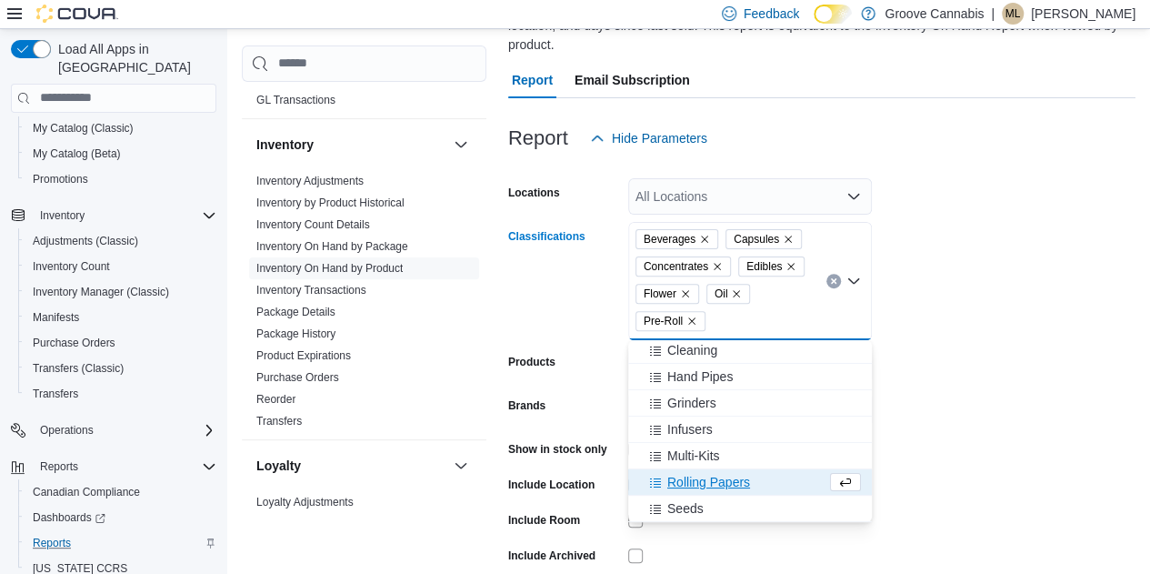
scroll to position [189, 0]
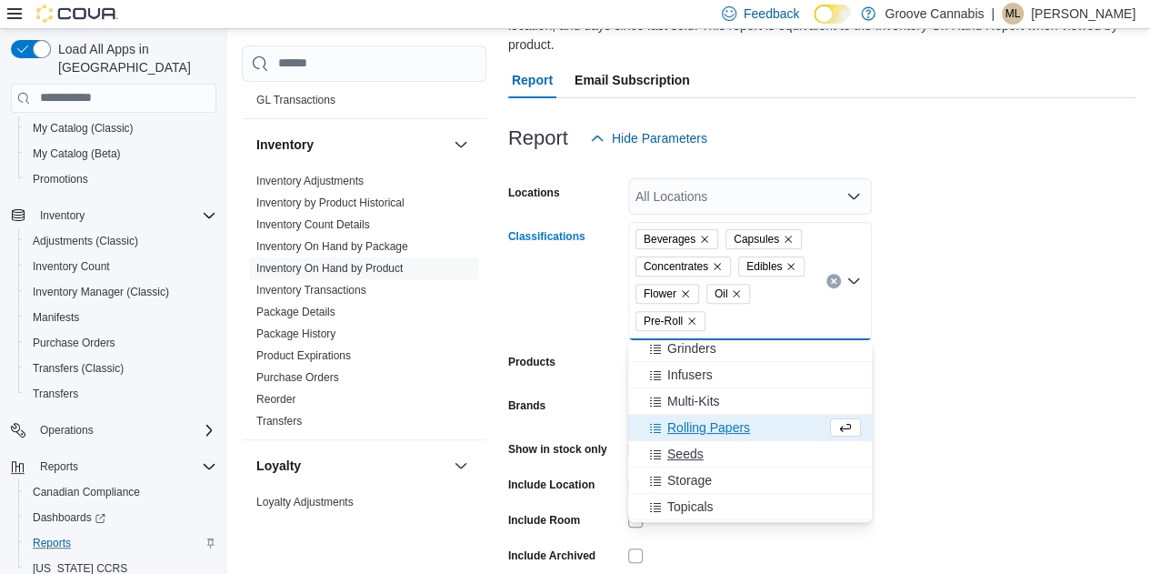
click at [579, 454] on span "Seeds" at bounding box center [685, 454] width 36 height 18
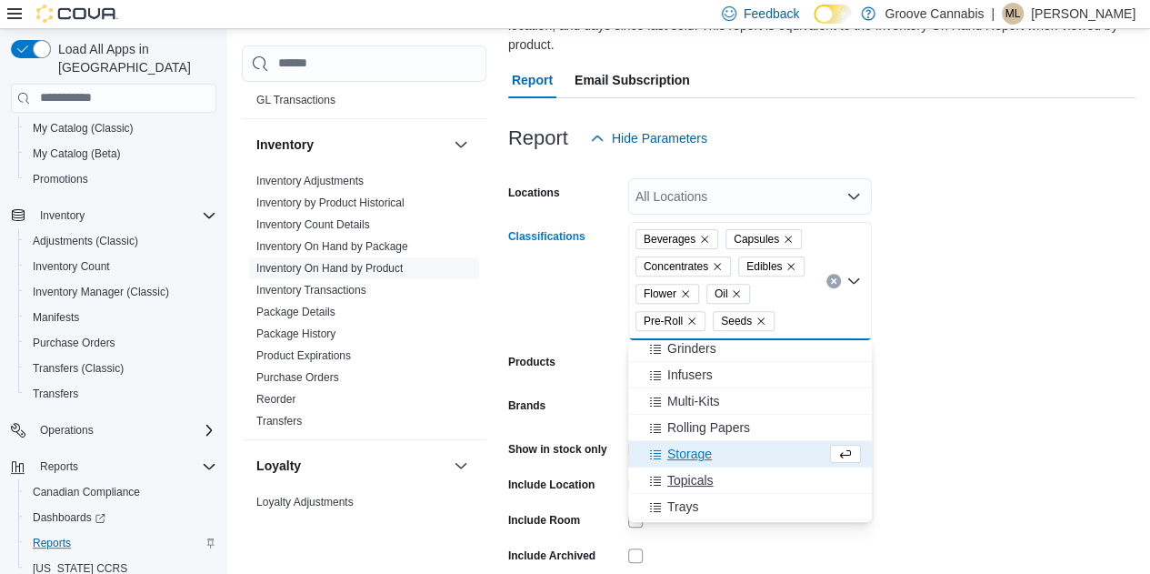
click at [579, 485] on span "Topicals" at bounding box center [690, 480] width 46 height 18
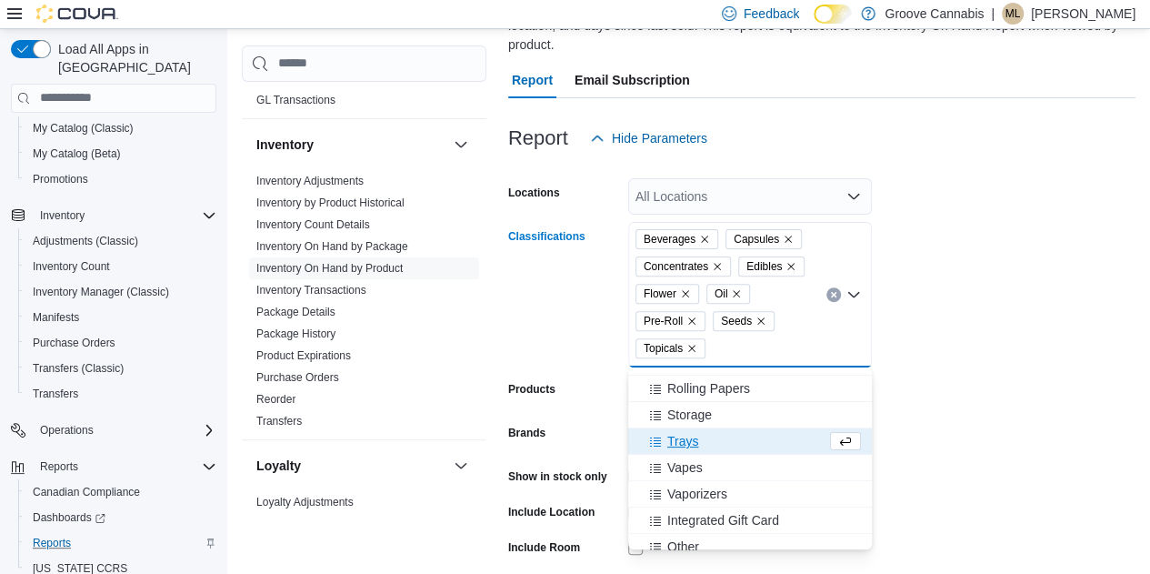
scroll to position [256, 0]
click at [579, 465] on span "Vapes" at bounding box center [684, 466] width 35 height 18
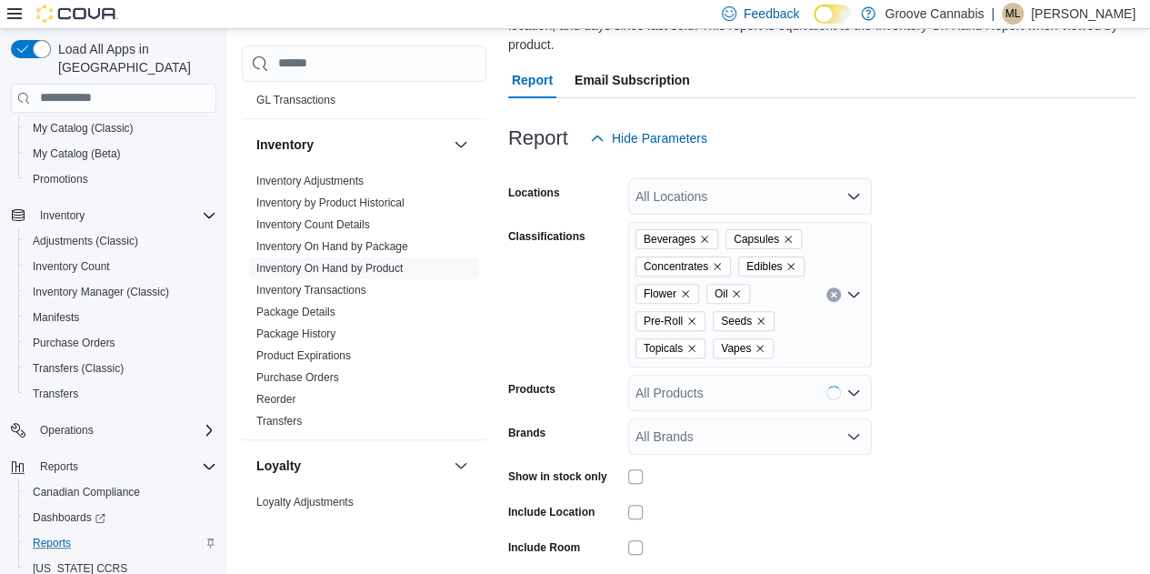
click at [579, 375] on form "Locations All Locations Classifications Beverages Capsules Concentrates Edibles…" at bounding box center [821, 401] width 627 height 491
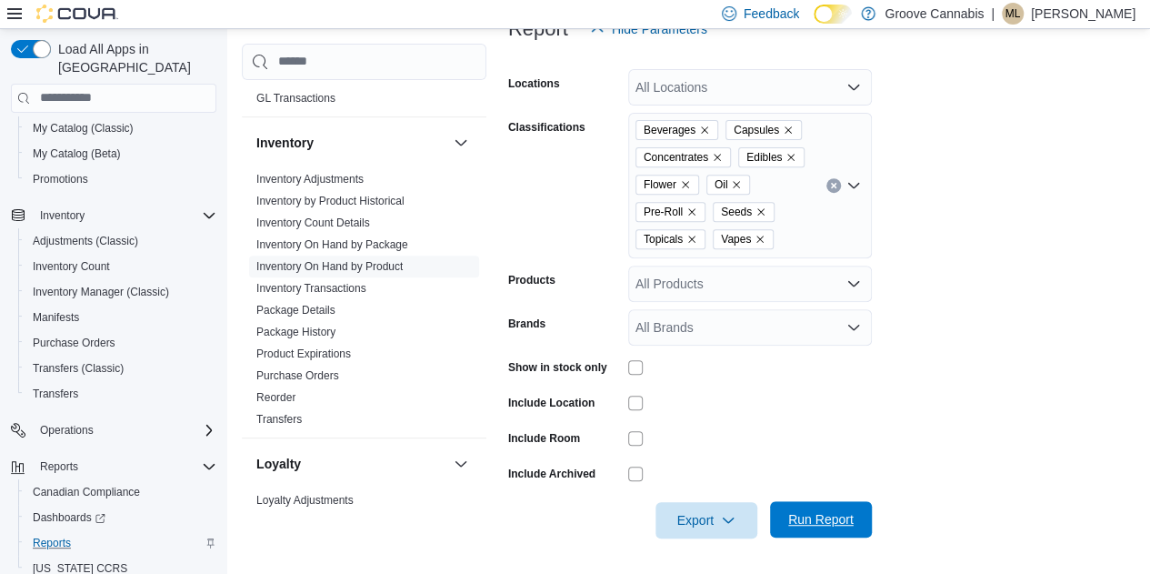
click at [579, 514] on span "Run Report" at bounding box center [820, 519] width 65 height 18
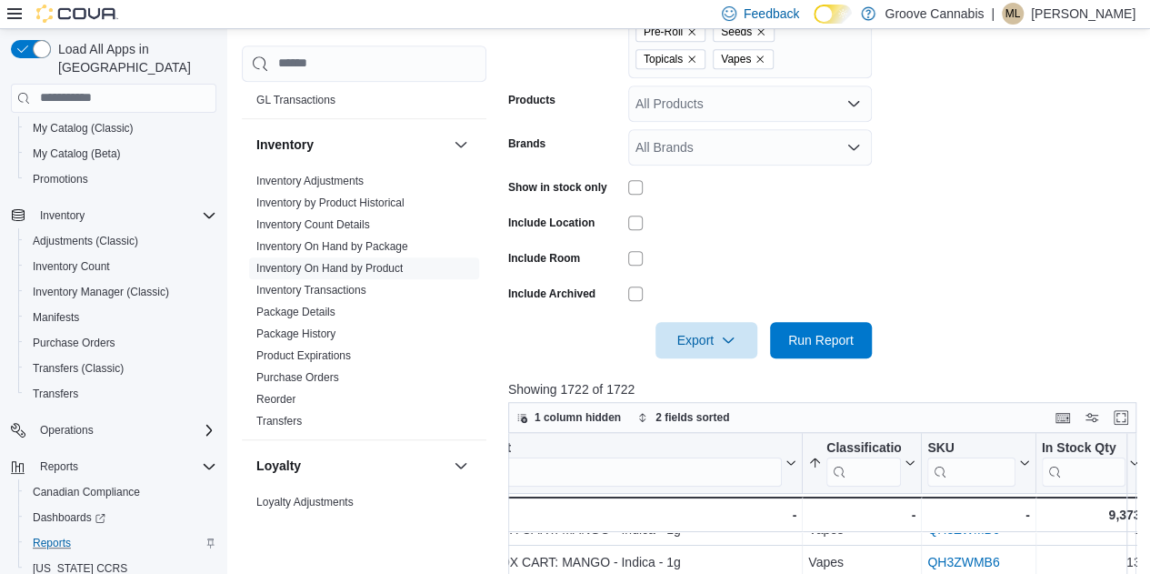
scroll to position [117, 262]
click at [15, 85] on input "search" at bounding box center [113, 98] width 205 height 29
